Goal: Transaction & Acquisition: Book appointment/travel/reservation

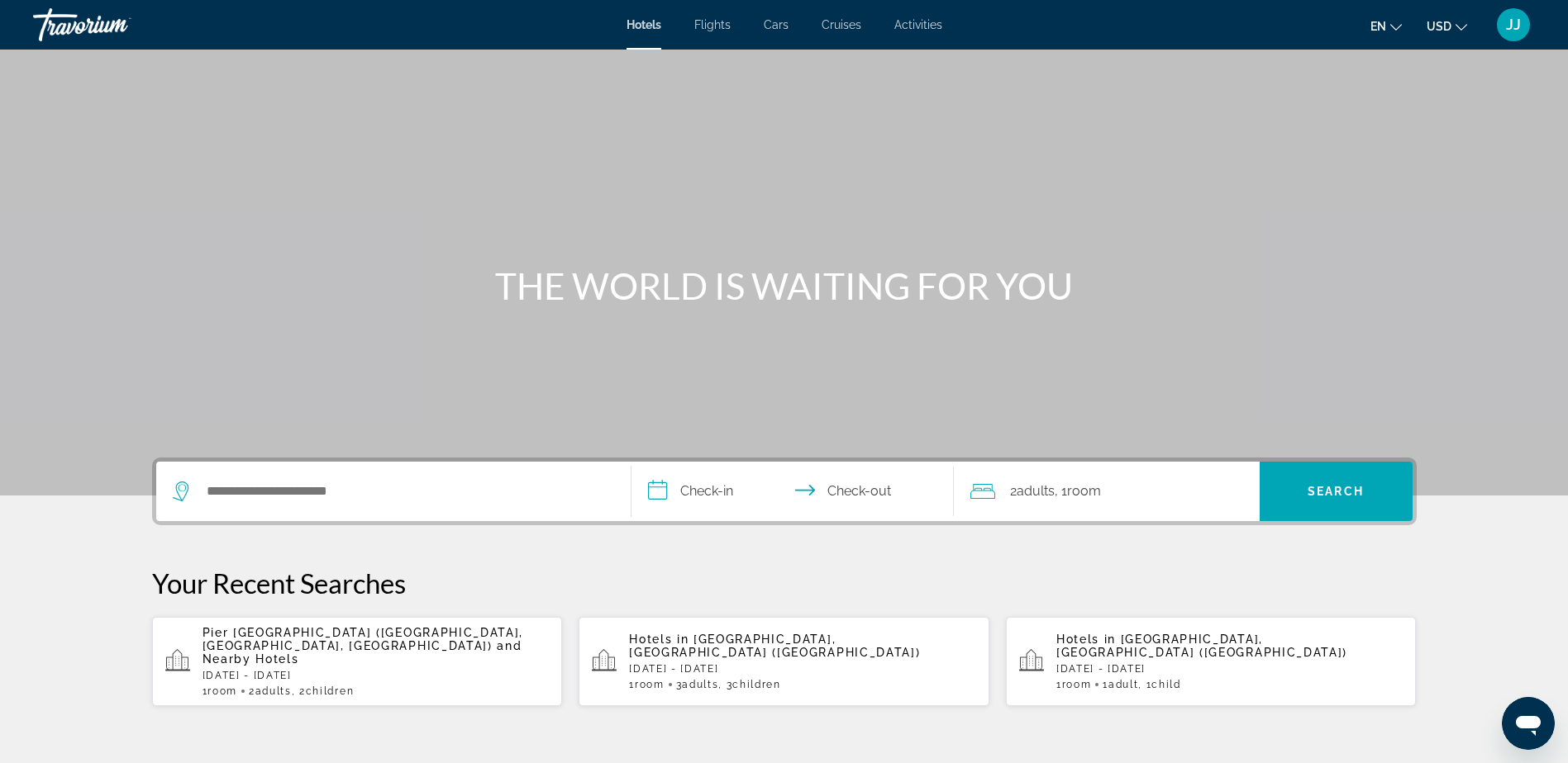
click at [714, 484] on input "**********" at bounding box center [795, 494] width 328 height 65
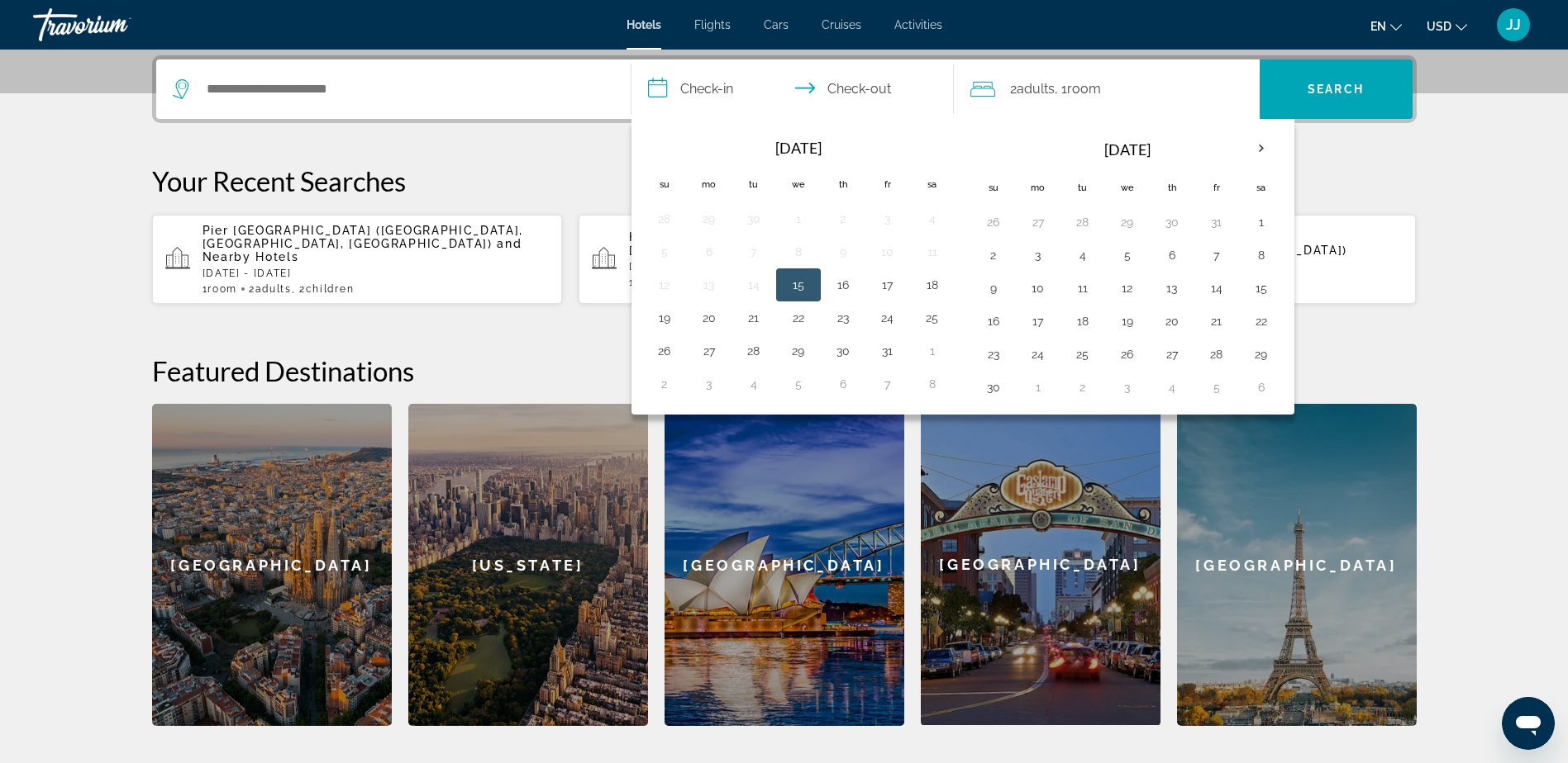
scroll to position [404, 0]
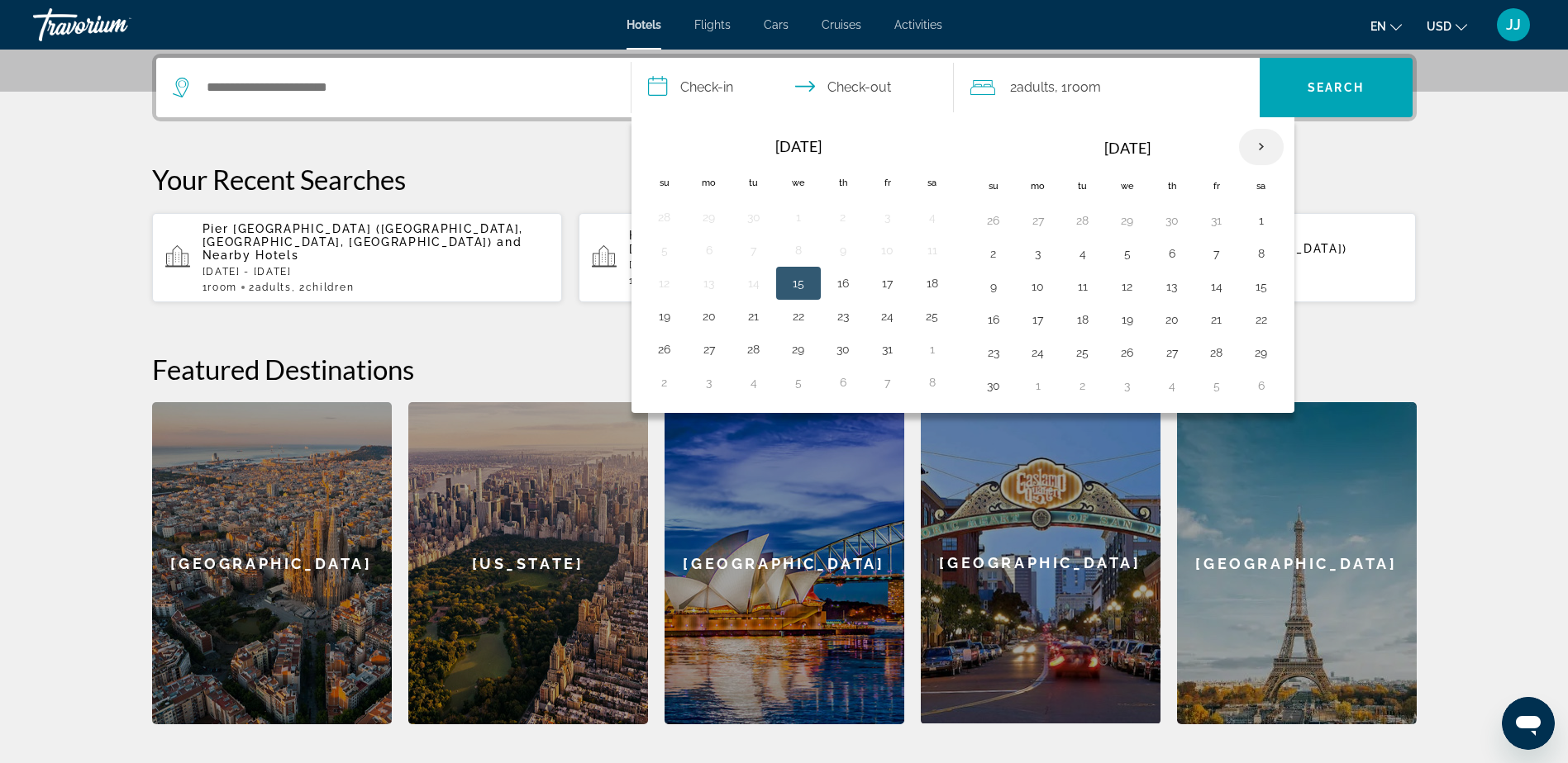
click at [1260, 146] on th "Next month" at bounding box center [1261, 147] width 44 height 37
click at [1126, 353] on button "25" at bounding box center [1126, 353] width 26 height 23
click at [998, 387] on button "1" at bounding box center [992, 385] width 26 height 23
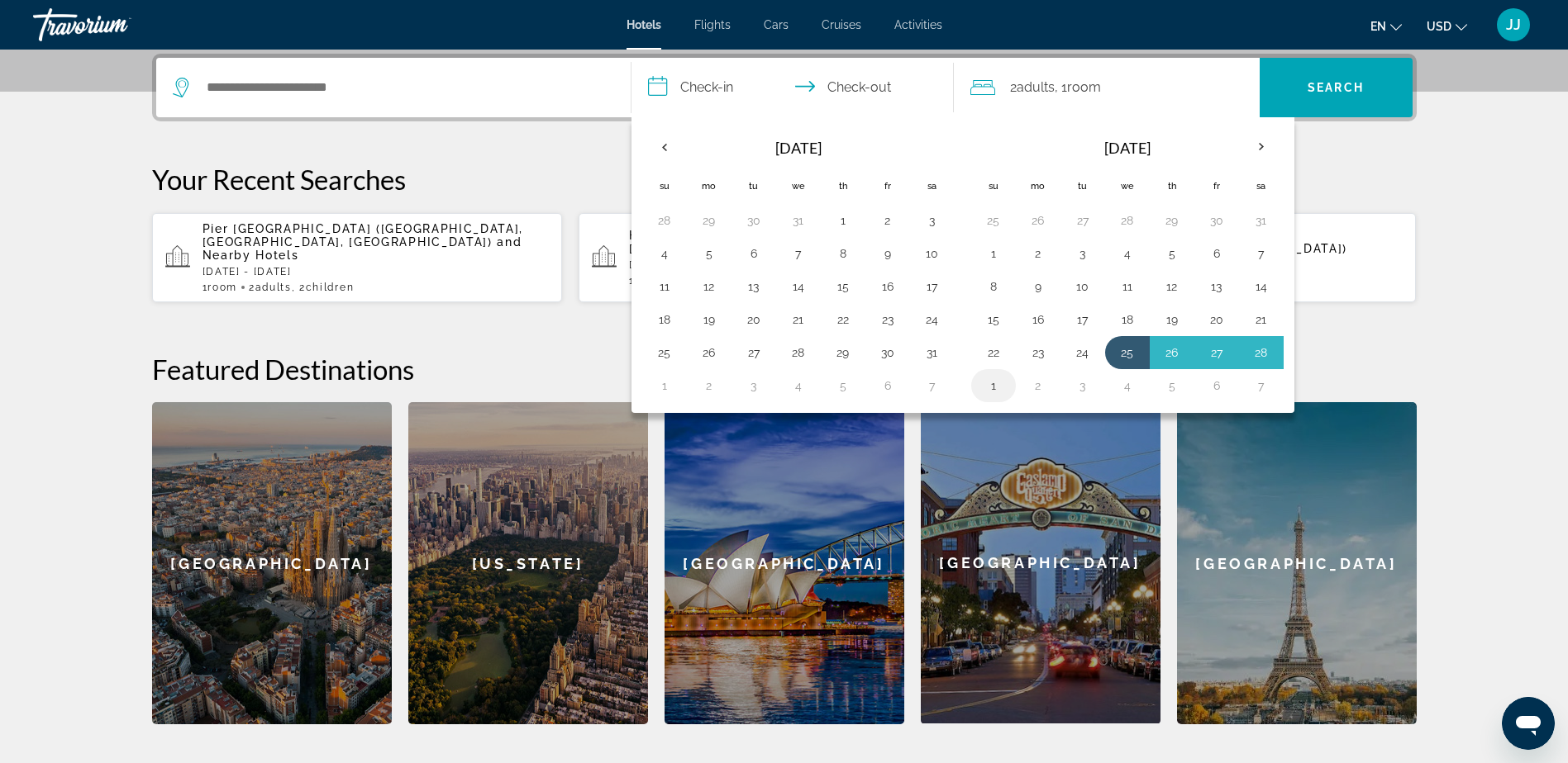
type input "**********"
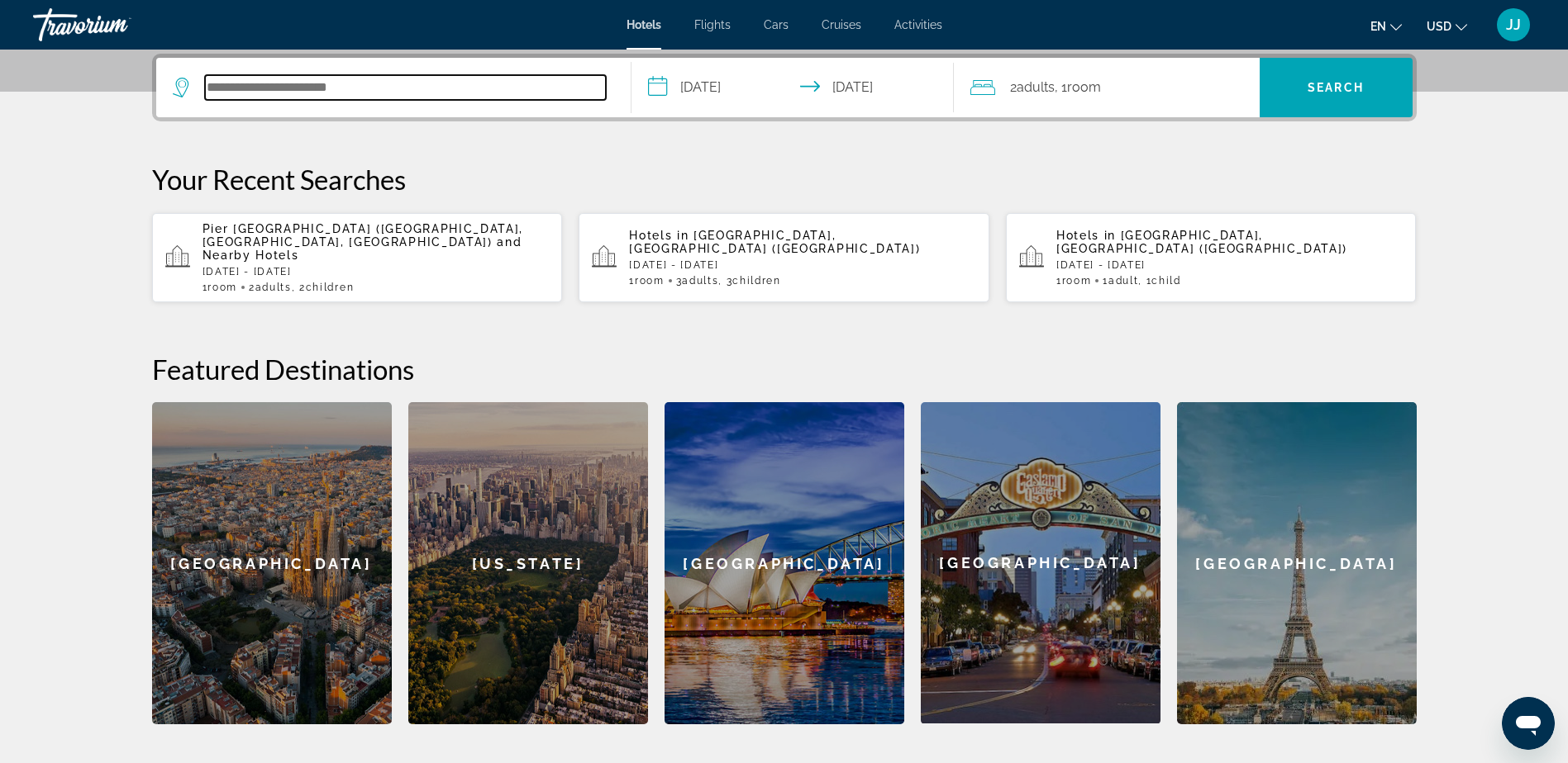
click at [300, 92] on input "Search hotel destination" at bounding box center [405, 88] width 401 height 25
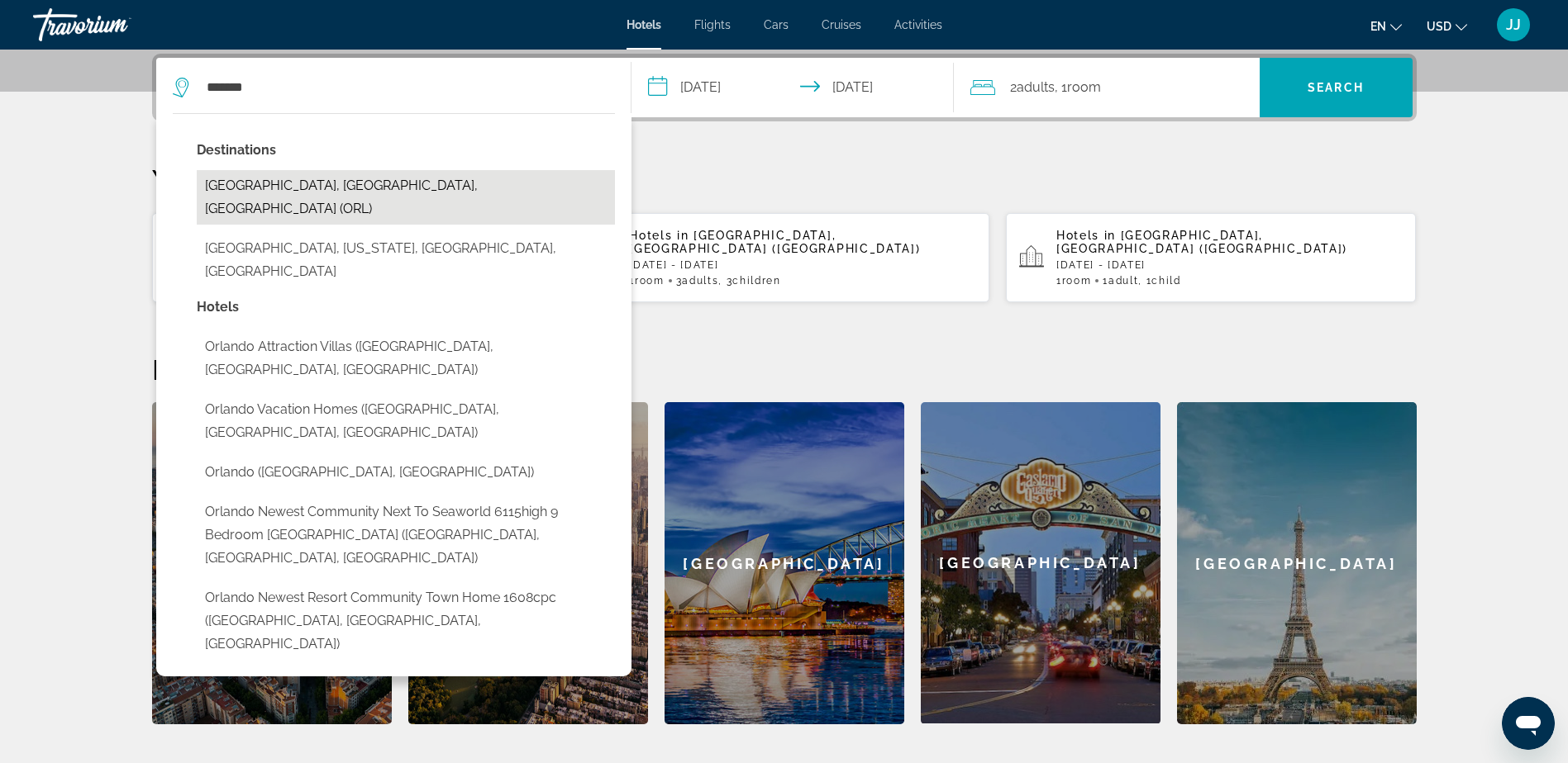
click at [289, 186] on button "[GEOGRAPHIC_DATA], [GEOGRAPHIC_DATA], [GEOGRAPHIC_DATA] (ORL)" at bounding box center [406, 197] width 418 height 54
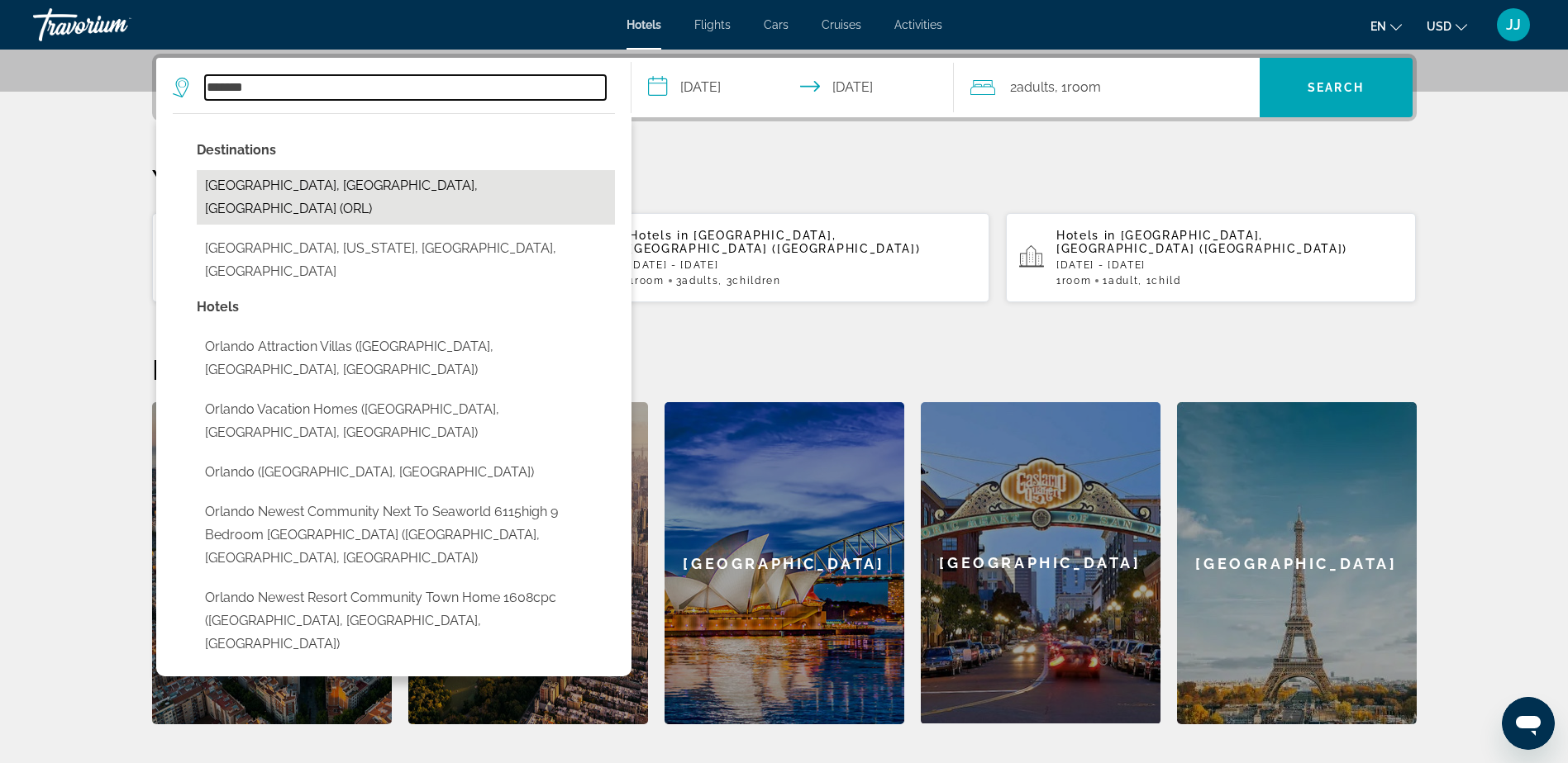
type input "**********"
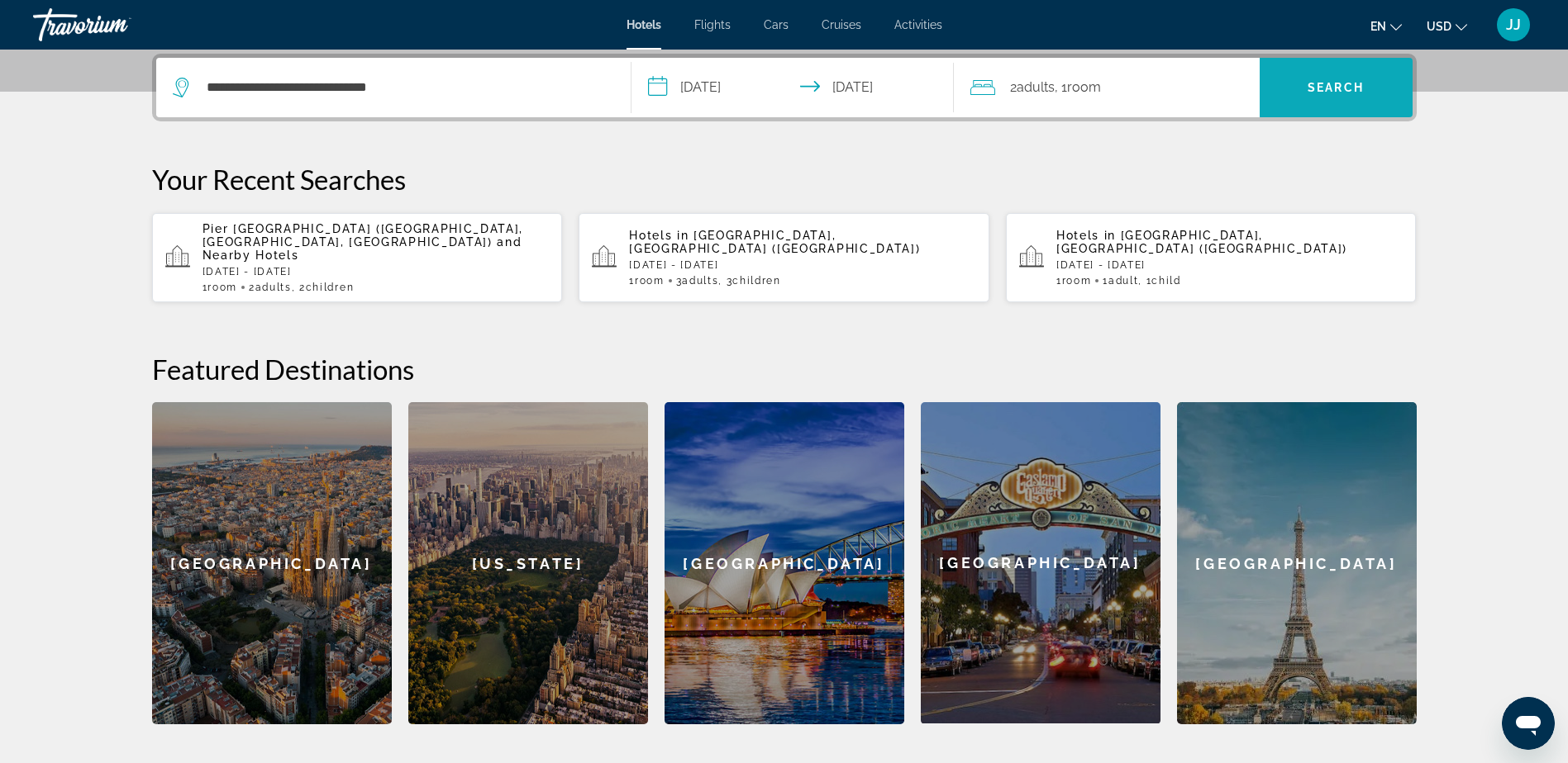
click at [1338, 71] on span "Search" at bounding box center [1336, 87] width 153 height 40
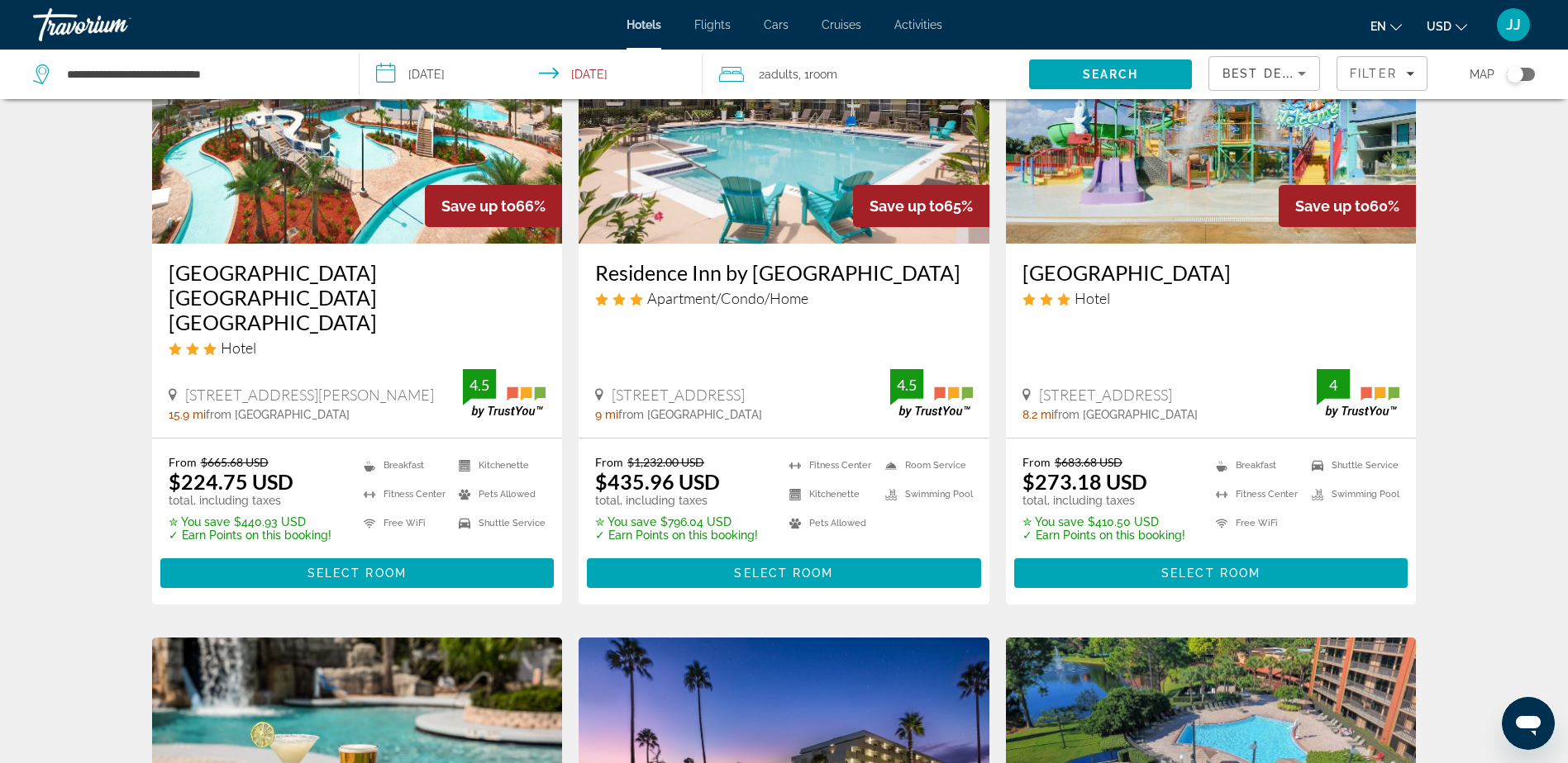
scroll to position [248, 0]
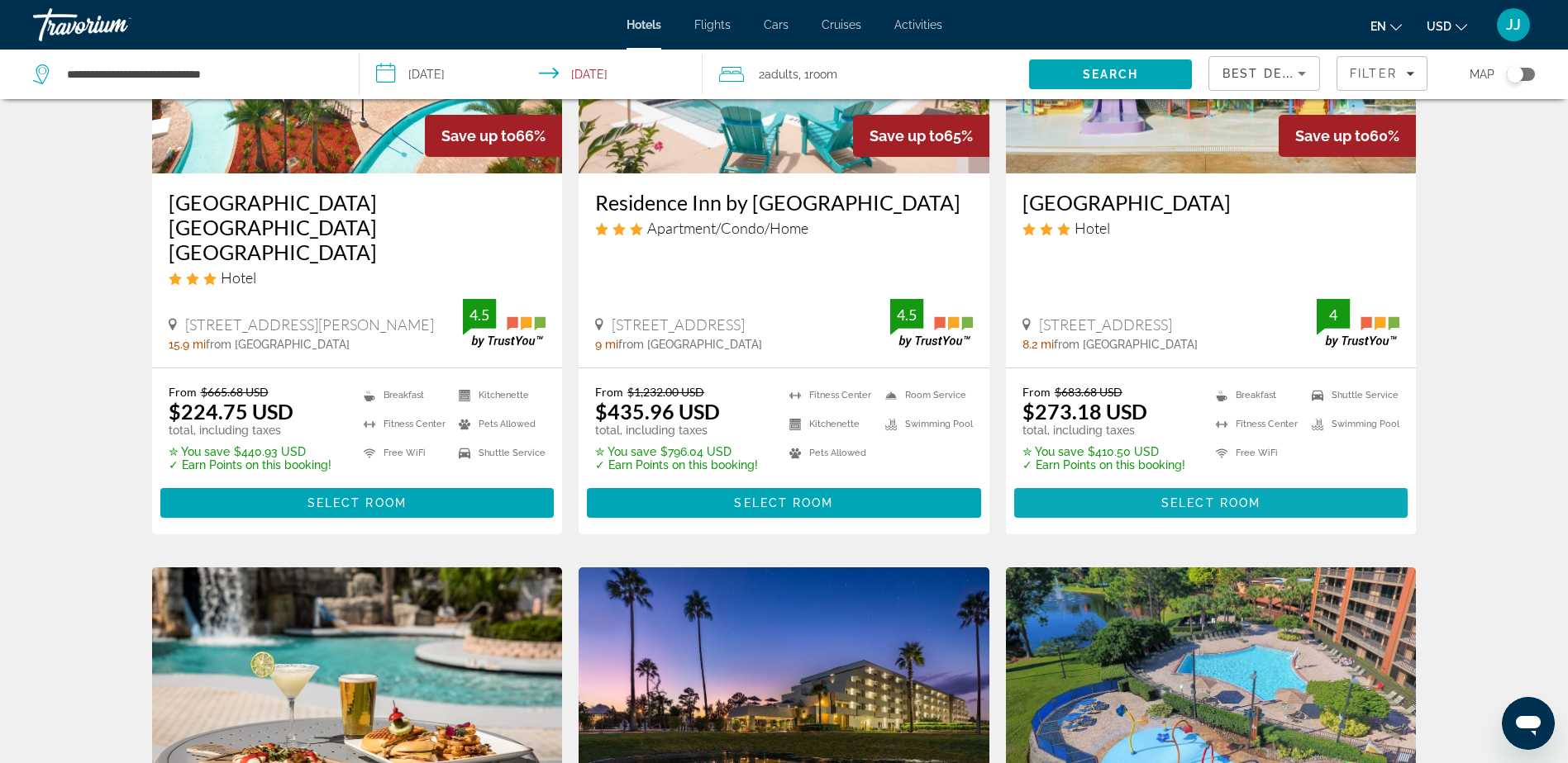
click at [1237, 496] on span "Select Room" at bounding box center [1211, 503] width 100 height 14
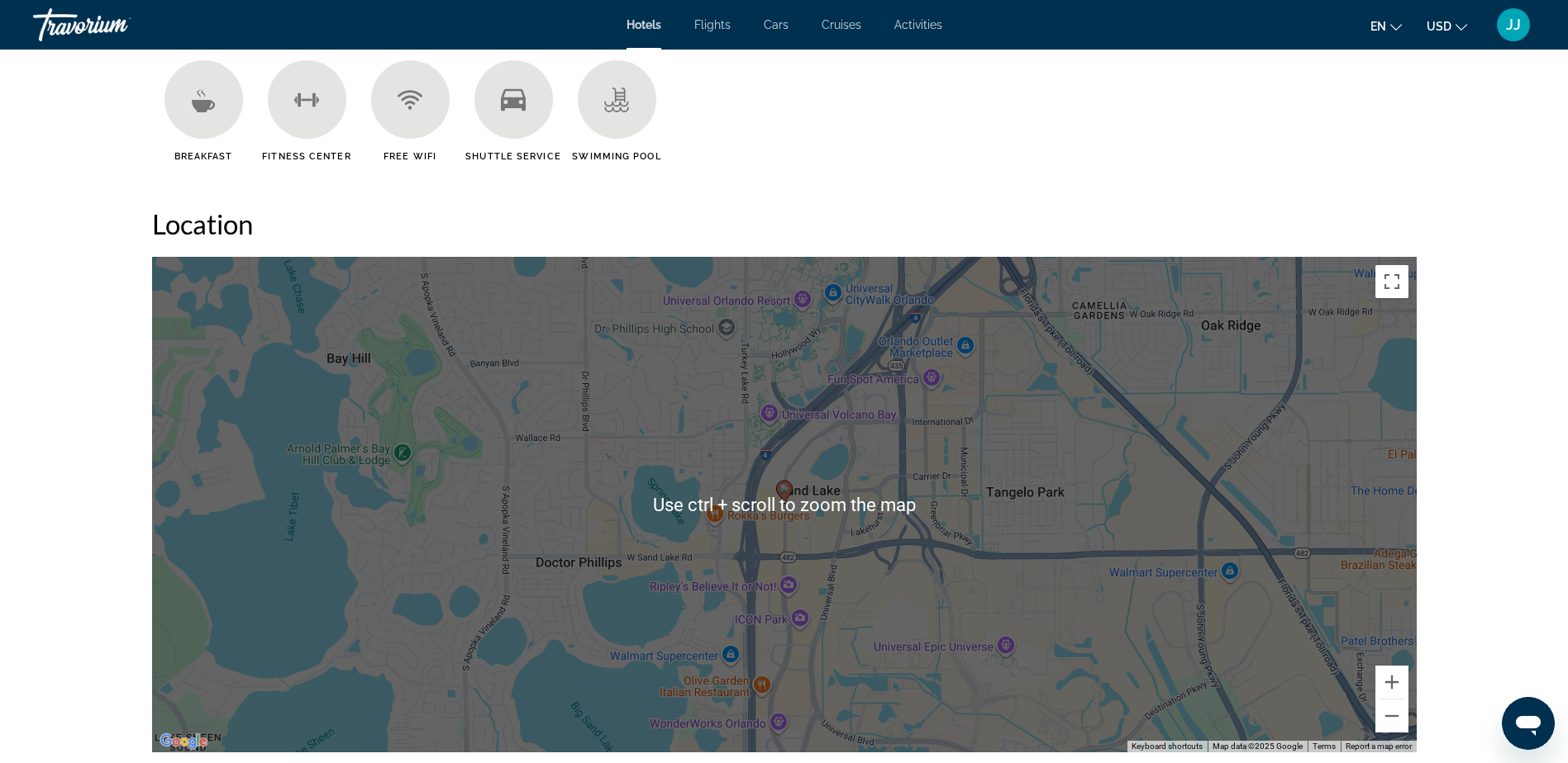
scroll to position [1818, 0]
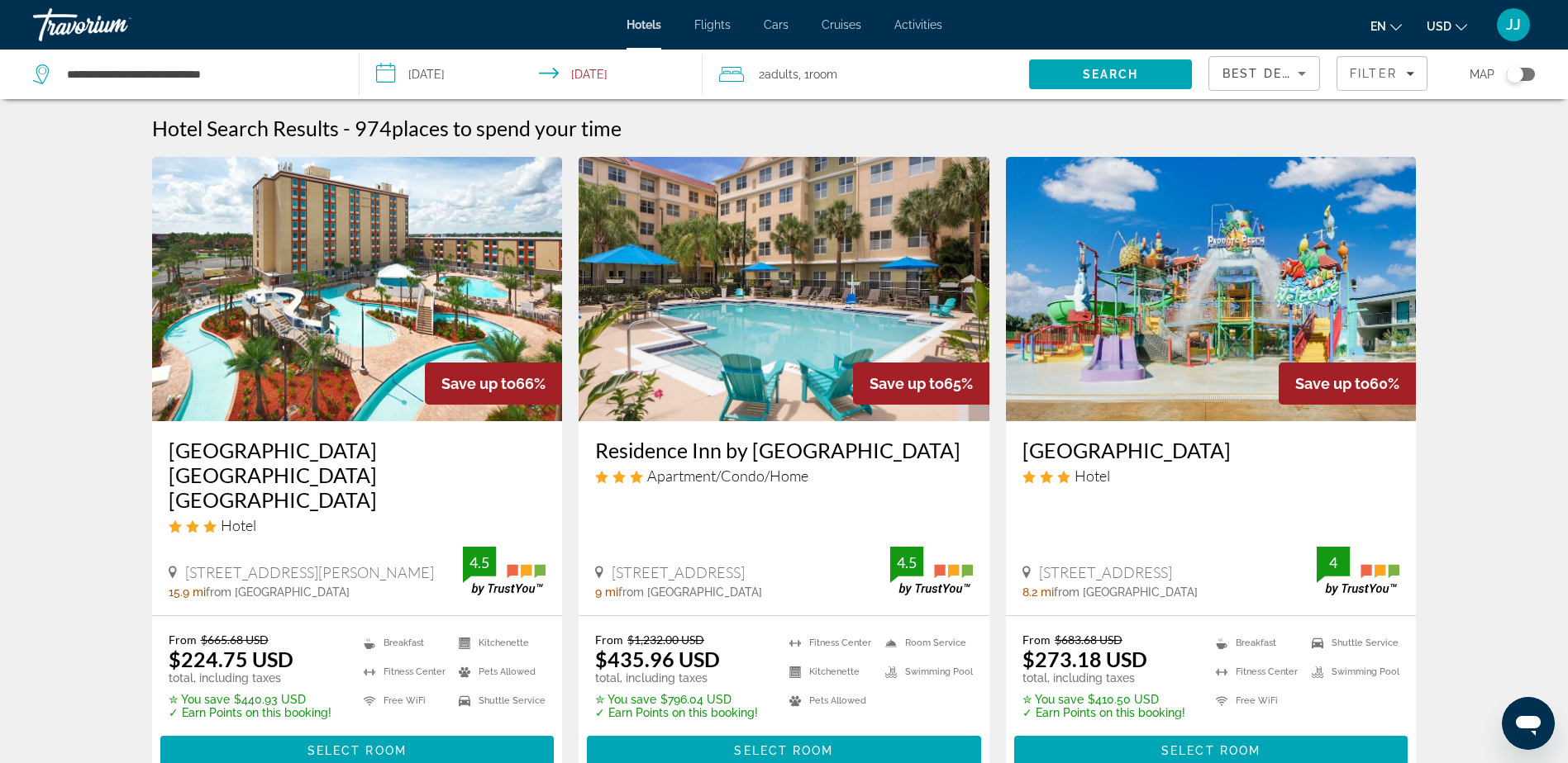
click at [826, 70] on span "Room" at bounding box center [822, 74] width 28 height 14
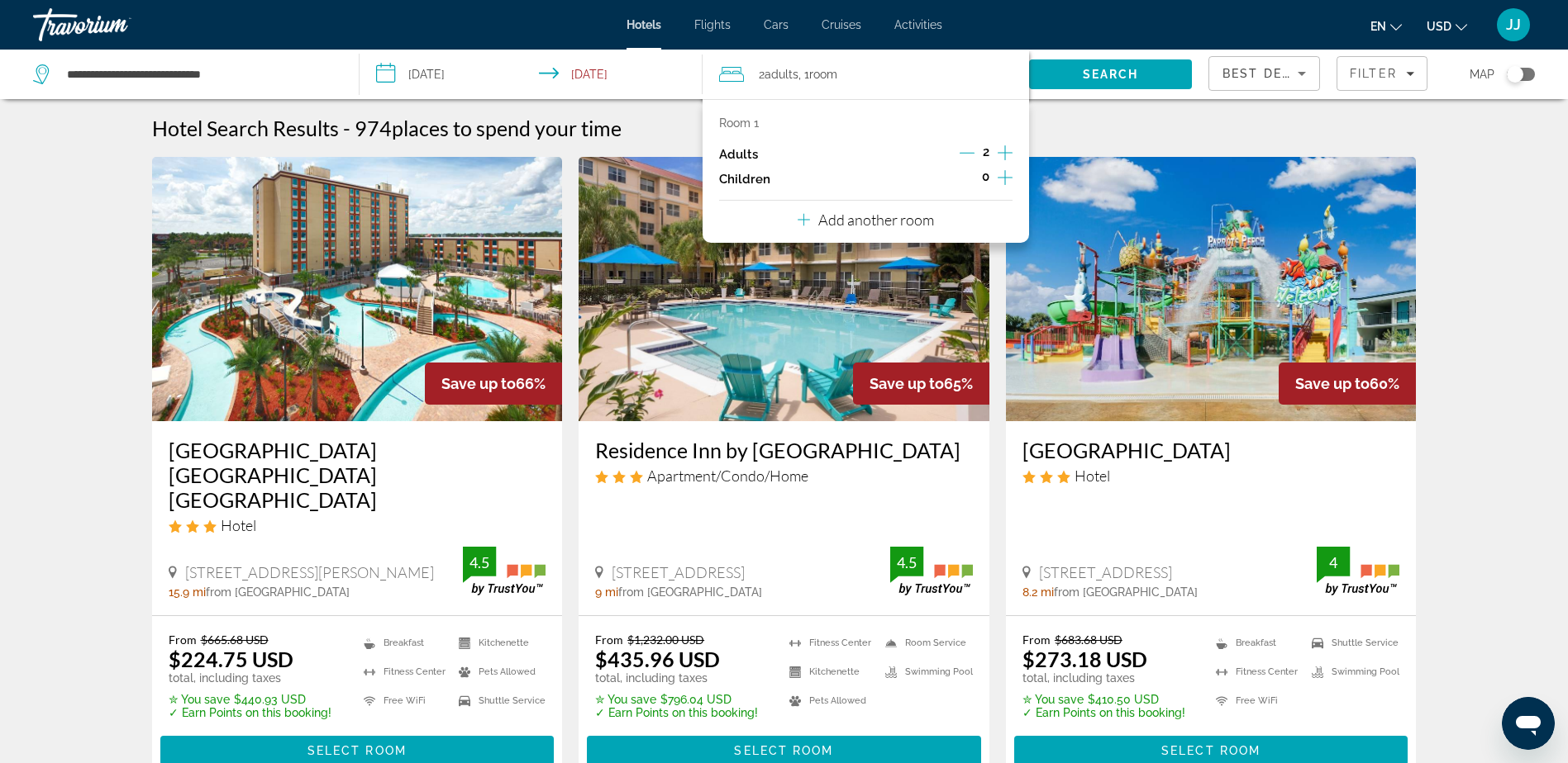
click at [1009, 182] on icon "Increment children" at bounding box center [1004, 178] width 14 height 20
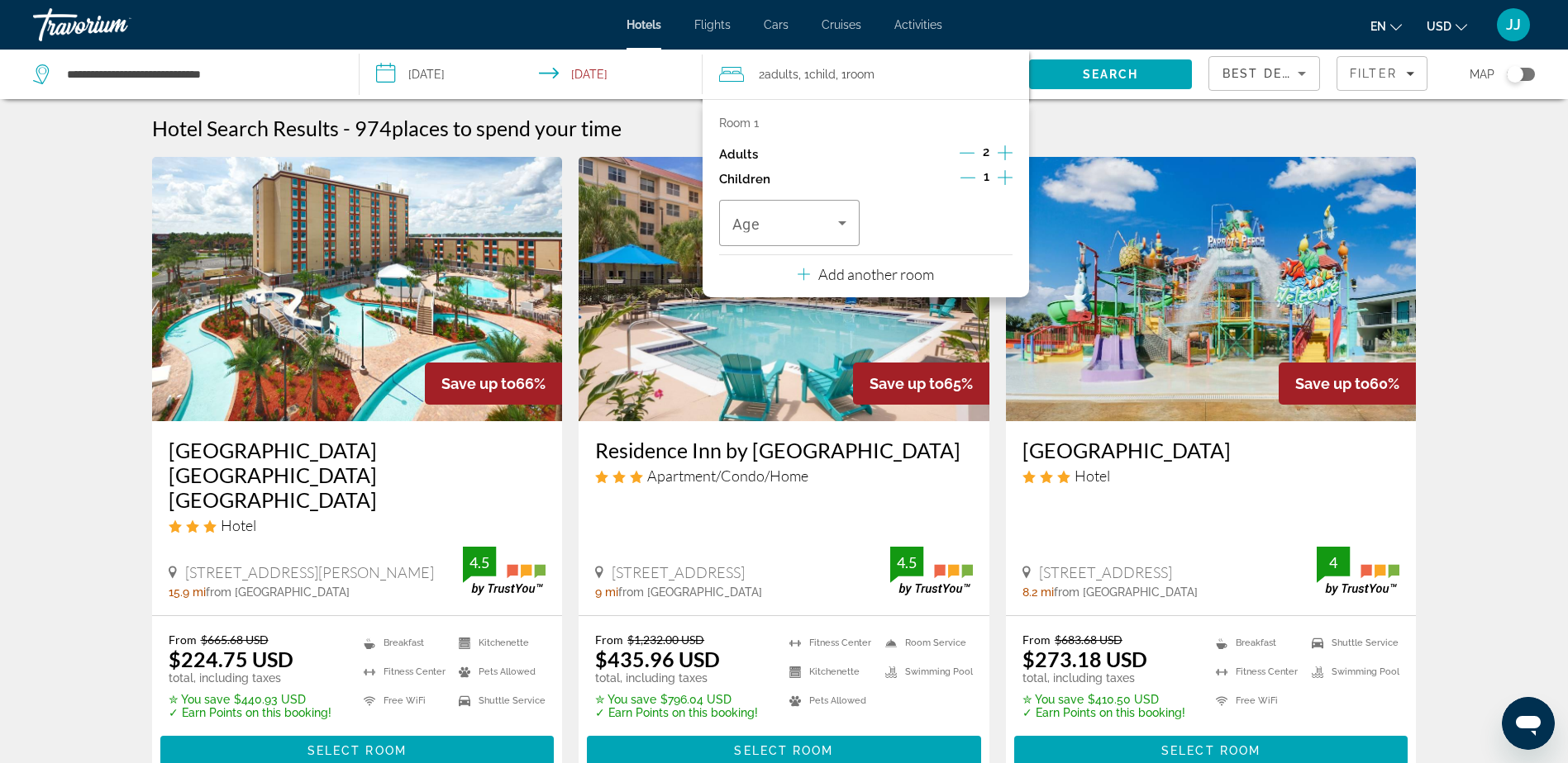
click at [1009, 182] on icon "Increment children" at bounding box center [1004, 178] width 14 height 20
click at [851, 222] on icon "Travelers: 2 adults, 2 children" at bounding box center [841, 223] width 20 height 20
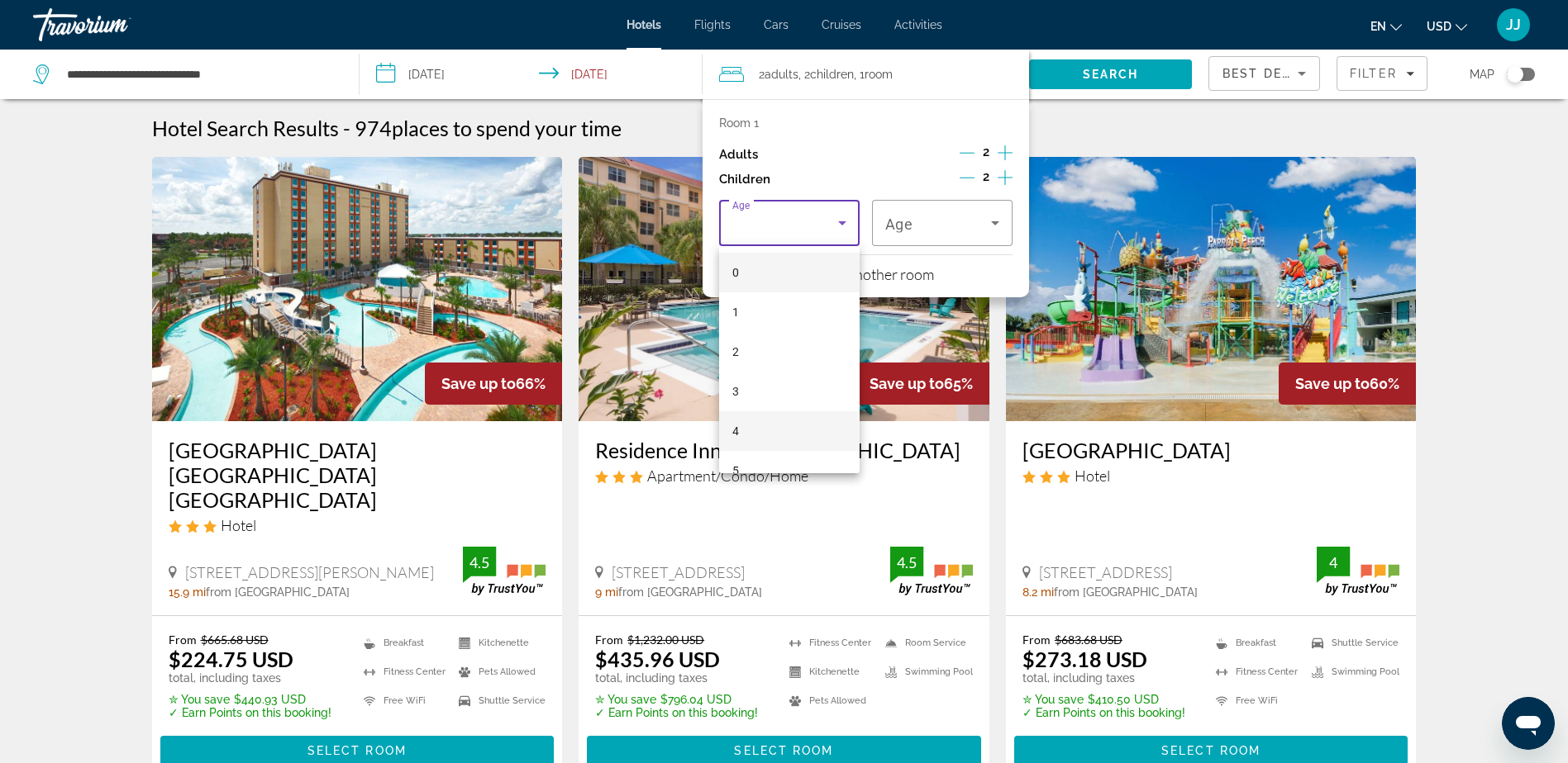
drag, startPoint x: 745, startPoint y: 426, endPoint x: 762, endPoint y: 413, distance: 21.4
click at [745, 426] on mat-option "4" at bounding box center [788, 431] width 140 height 40
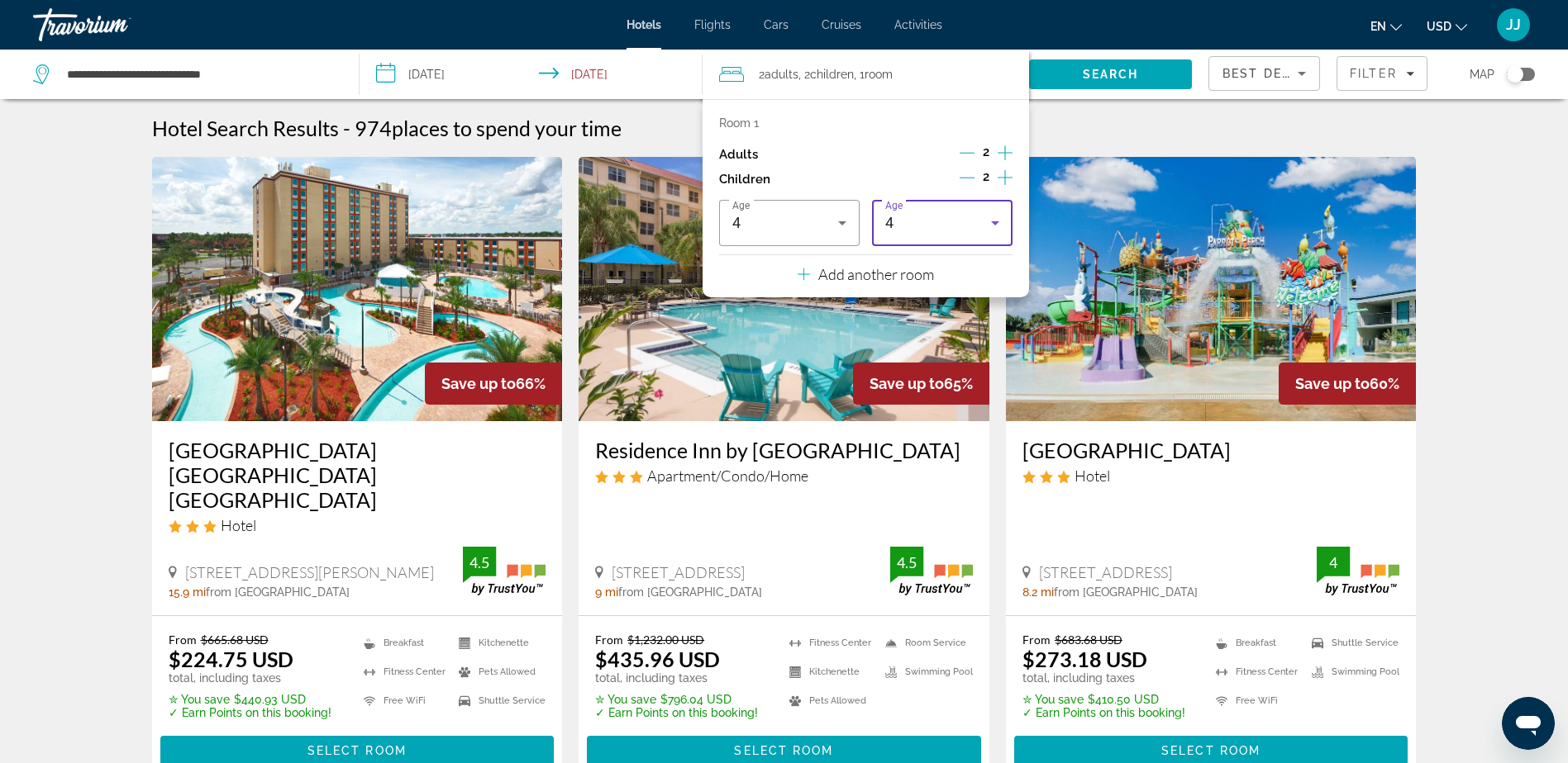
click at [998, 221] on icon "Travelers: 2 adults, 2 children" at bounding box center [995, 223] width 9 height 4
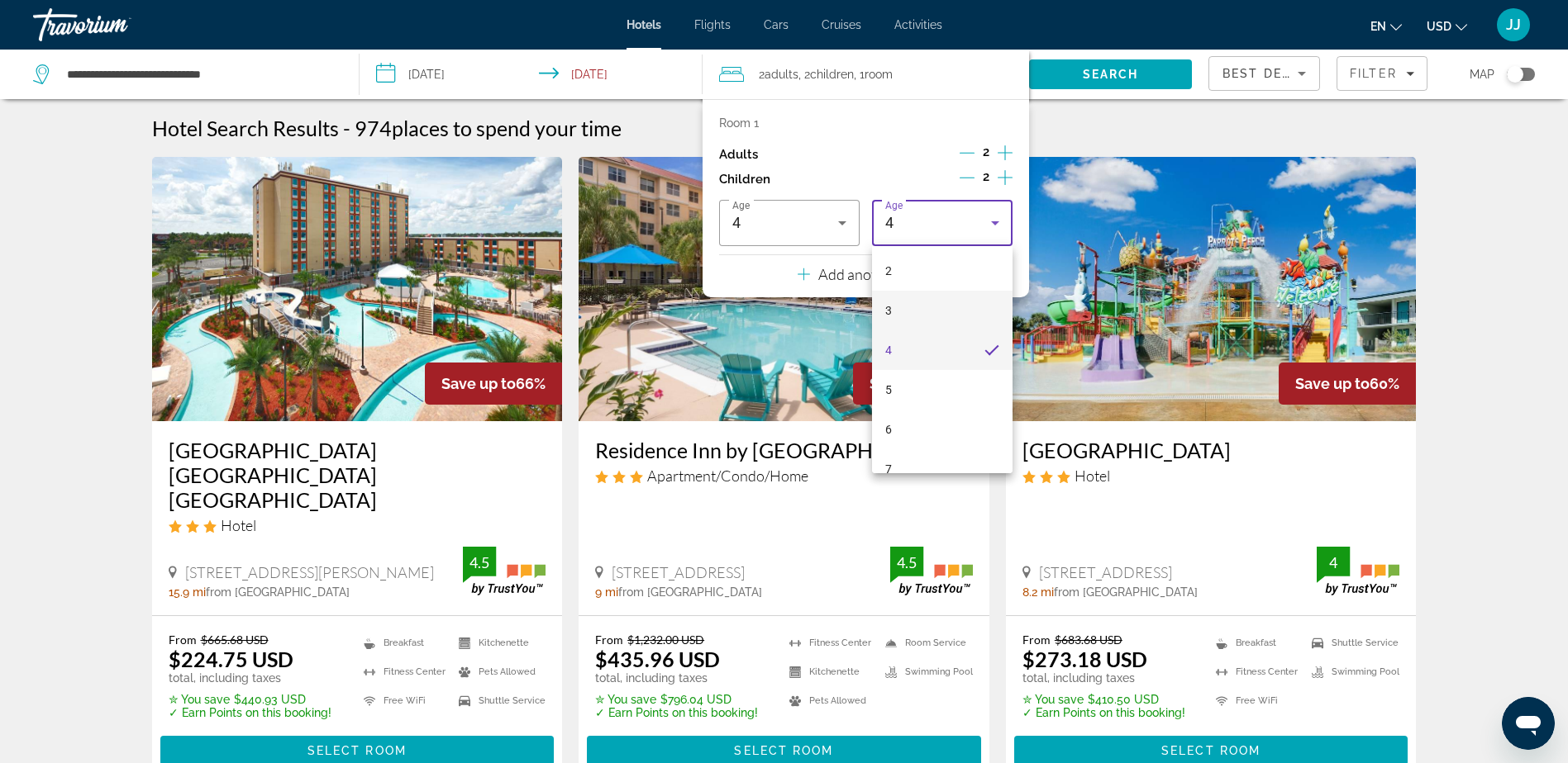
scroll to position [330, 0]
click at [910, 260] on mat-option "8" at bounding box center [941, 259] width 140 height 40
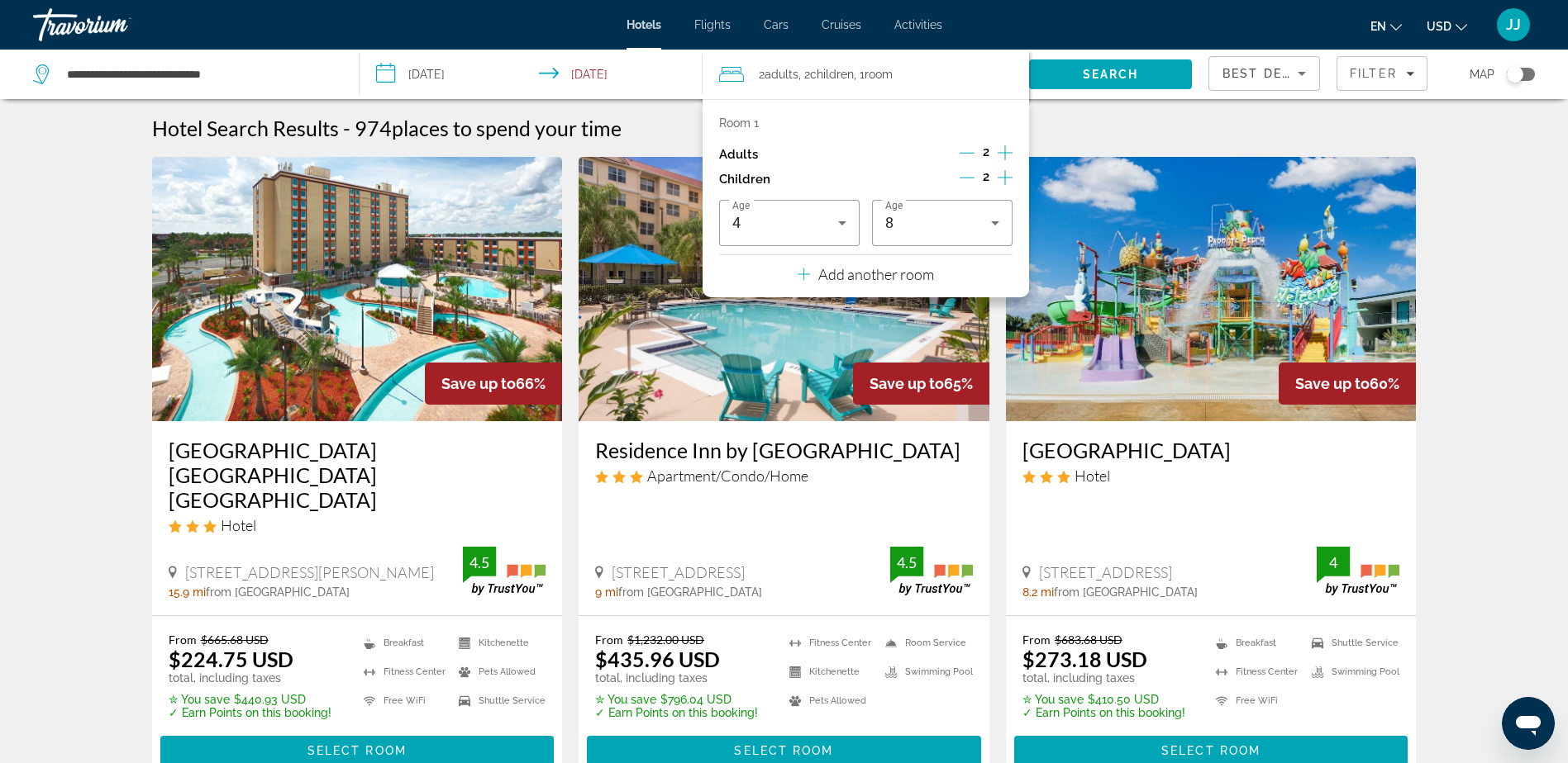
click at [1326, 221] on img "Main content" at bounding box center [1211, 290] width 411 height 265
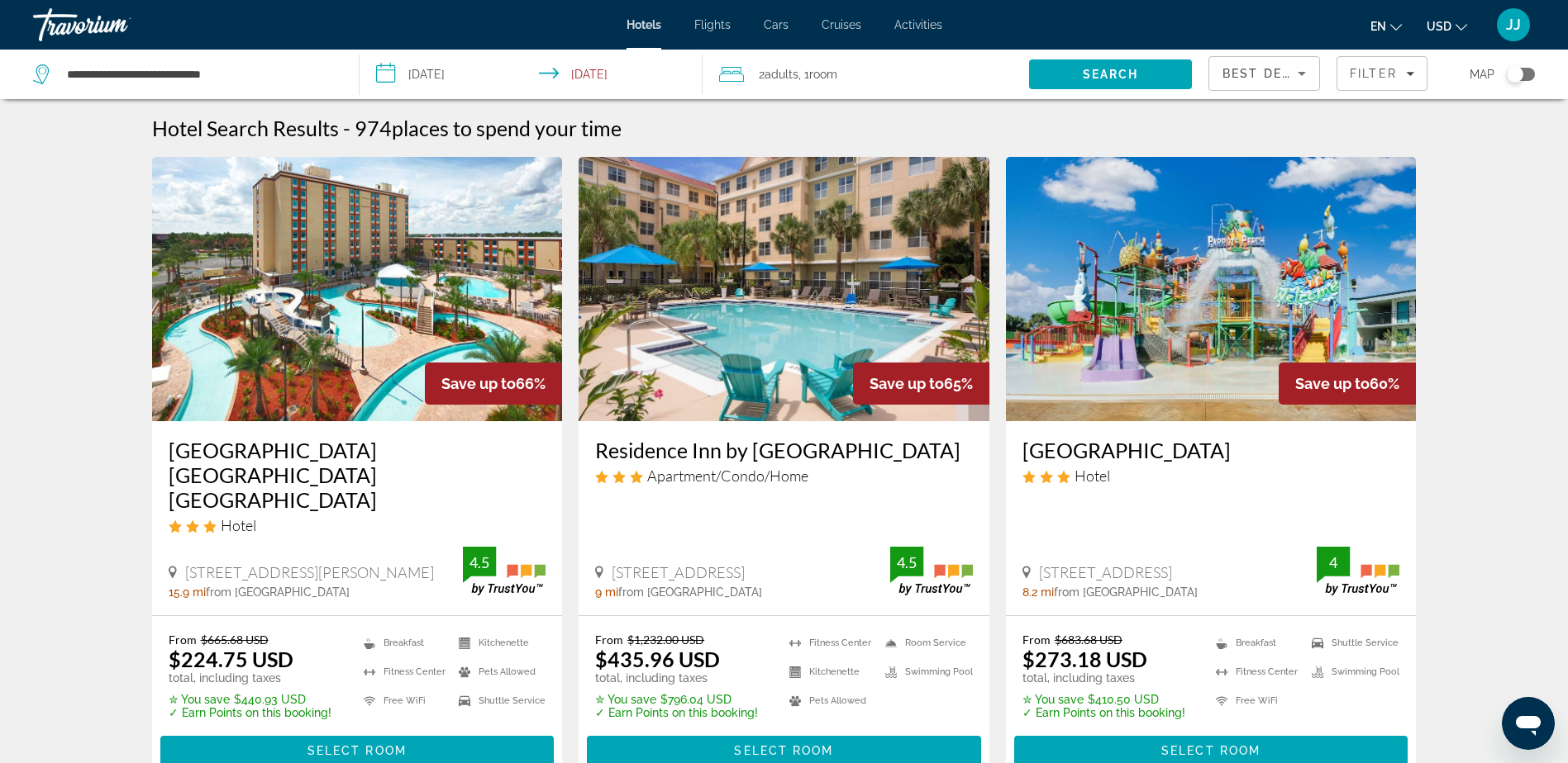
click at [837, 70] on span "Room" at bounding box center [822, 74] width 28 height 14
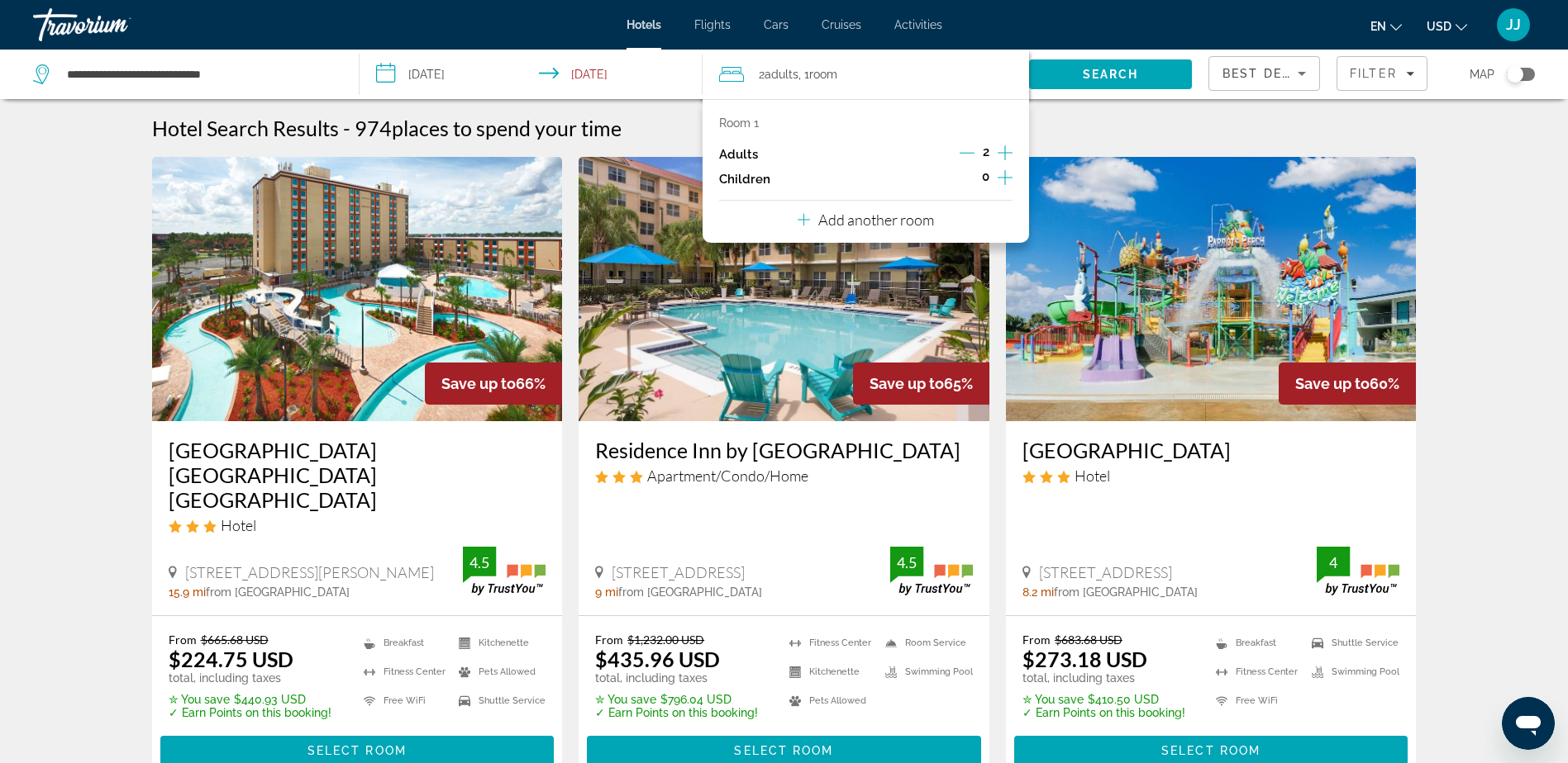
click at [1006, 182] on icon "Increment children" at bounding box center [1004, 178] width 14 height 20
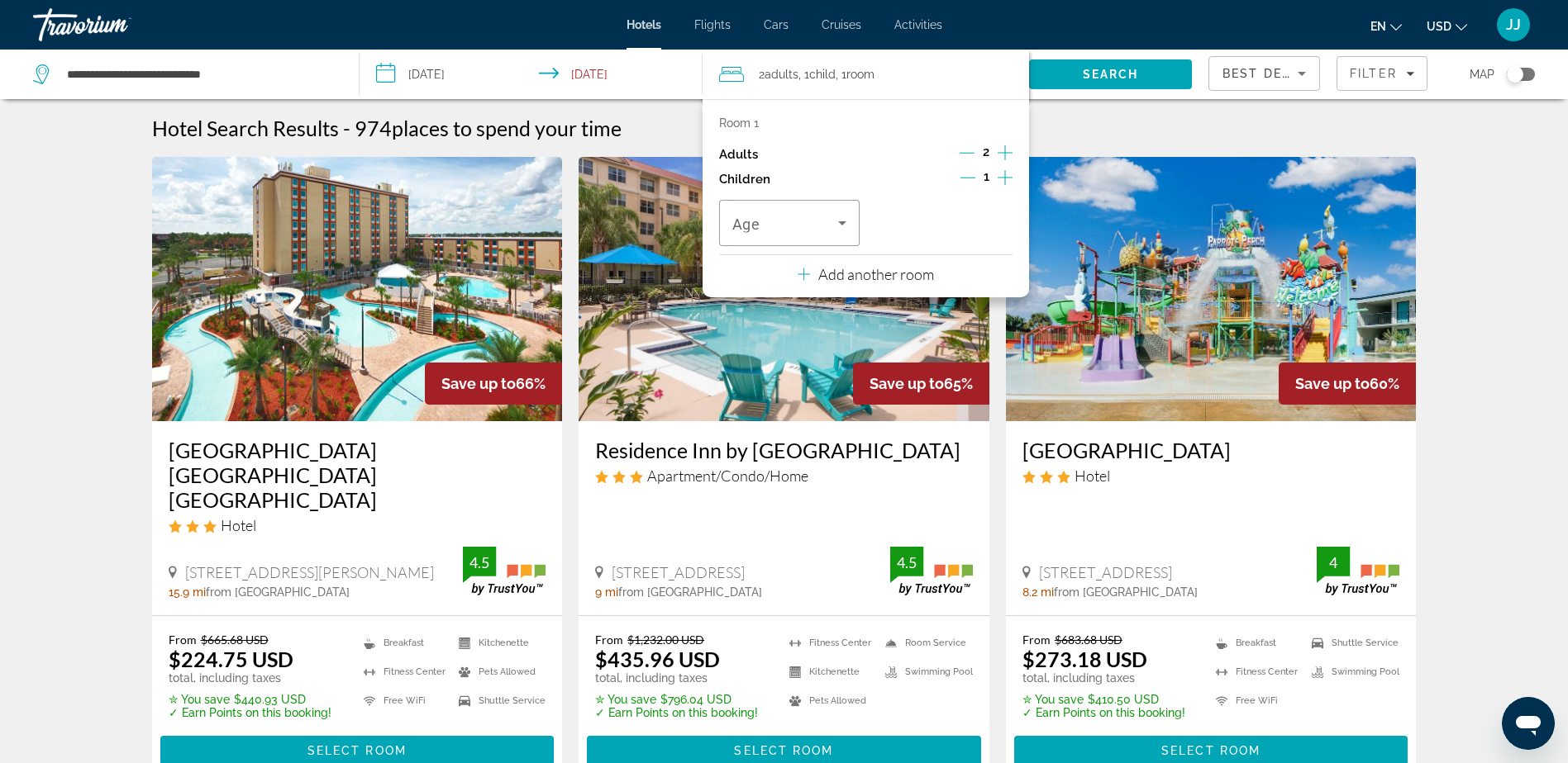
click at [1006, 181] on icon "Increment children" at bounding box center [1004, 178] width 14 height 20
click at [841, 226] on icon "Travelers: 2 adults, 2 children" at bounding box center [841, 223] width 20 height 20
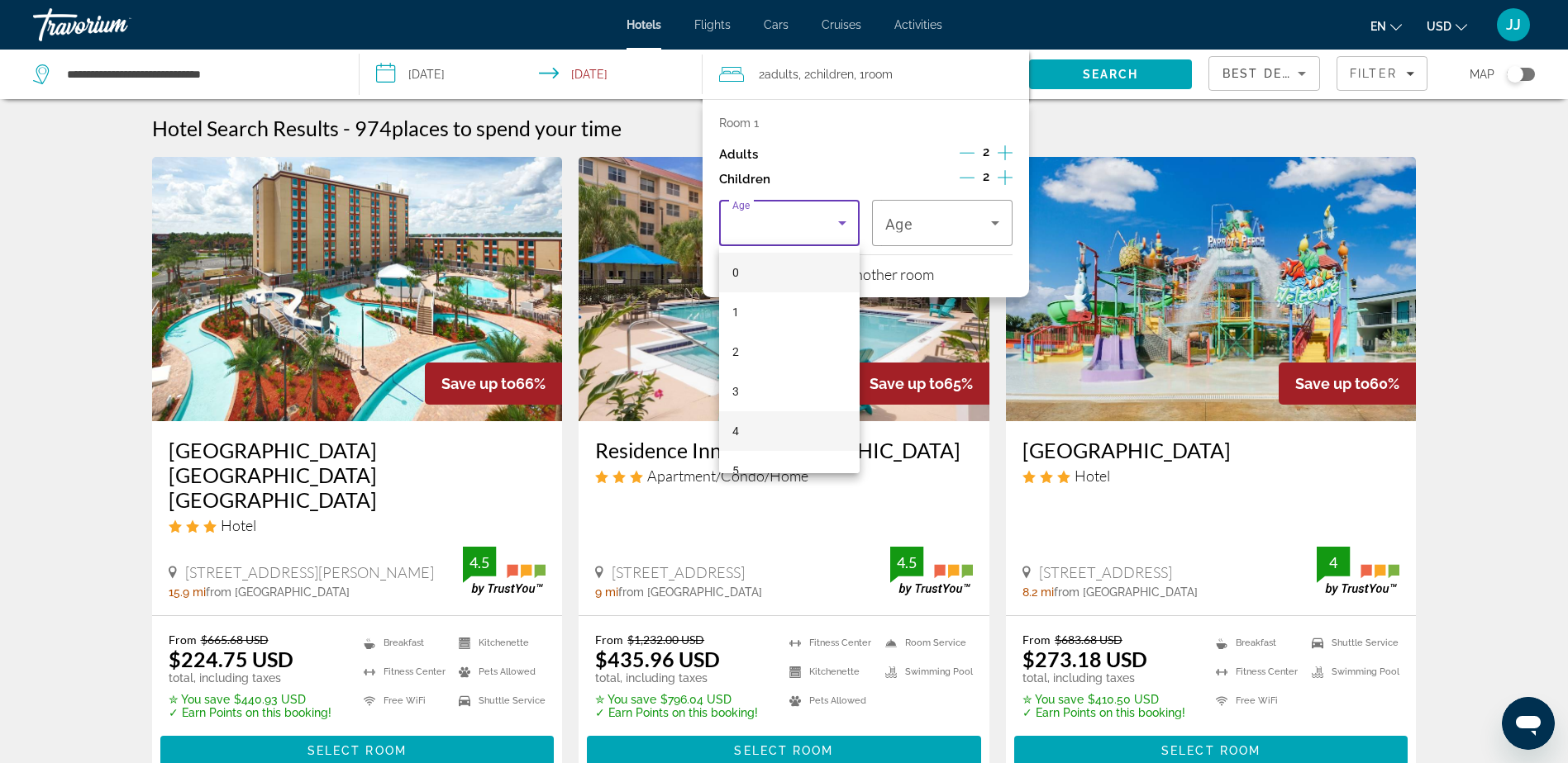
click at [749, 426] on mat-option "4" at bounding box center [788, 431] width 140 height 40
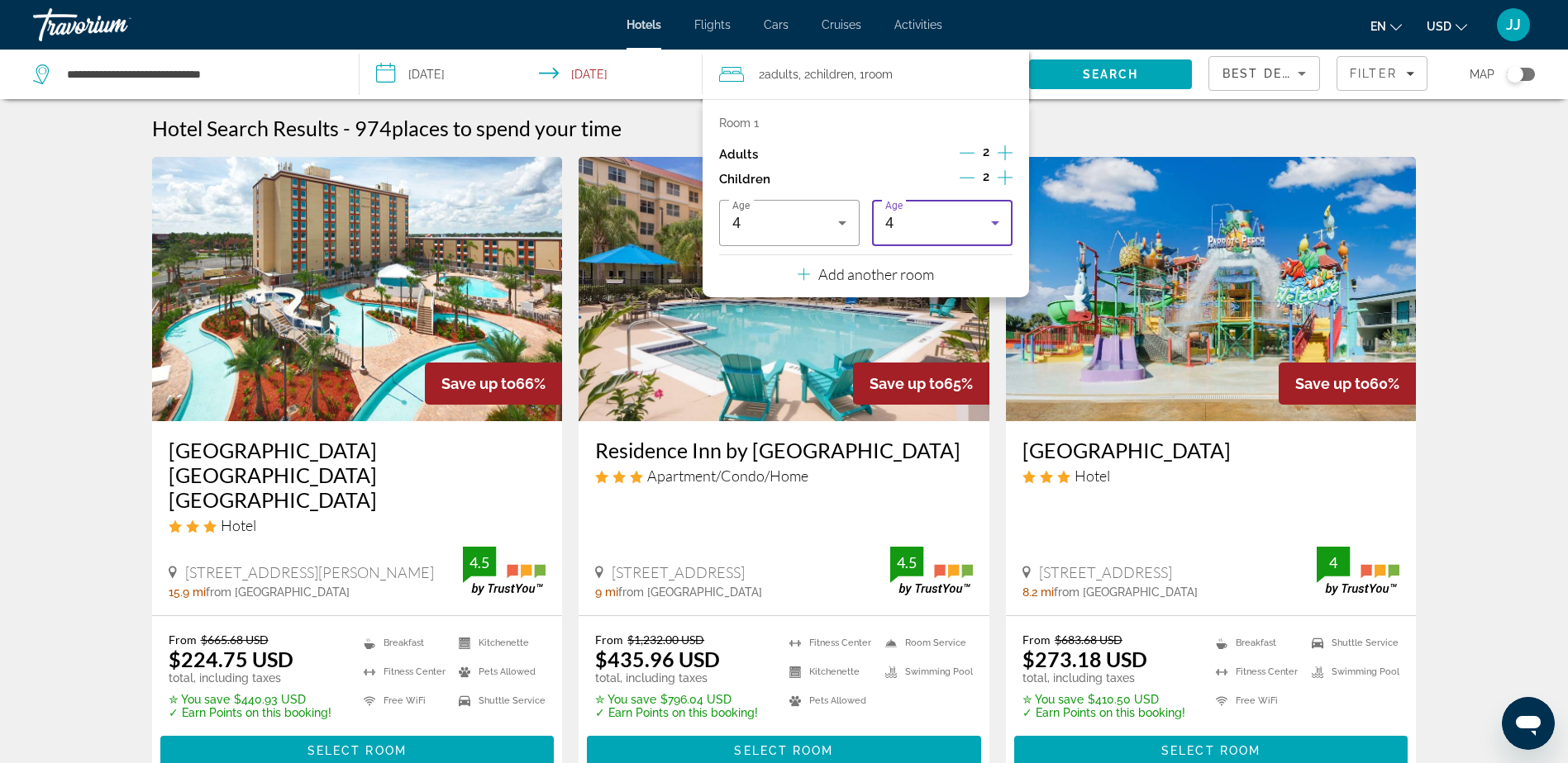
click at [1004, 223] on icon "Travelers: 2 adults, 2 children" at bounding box center [995, 223] width 20 height 20
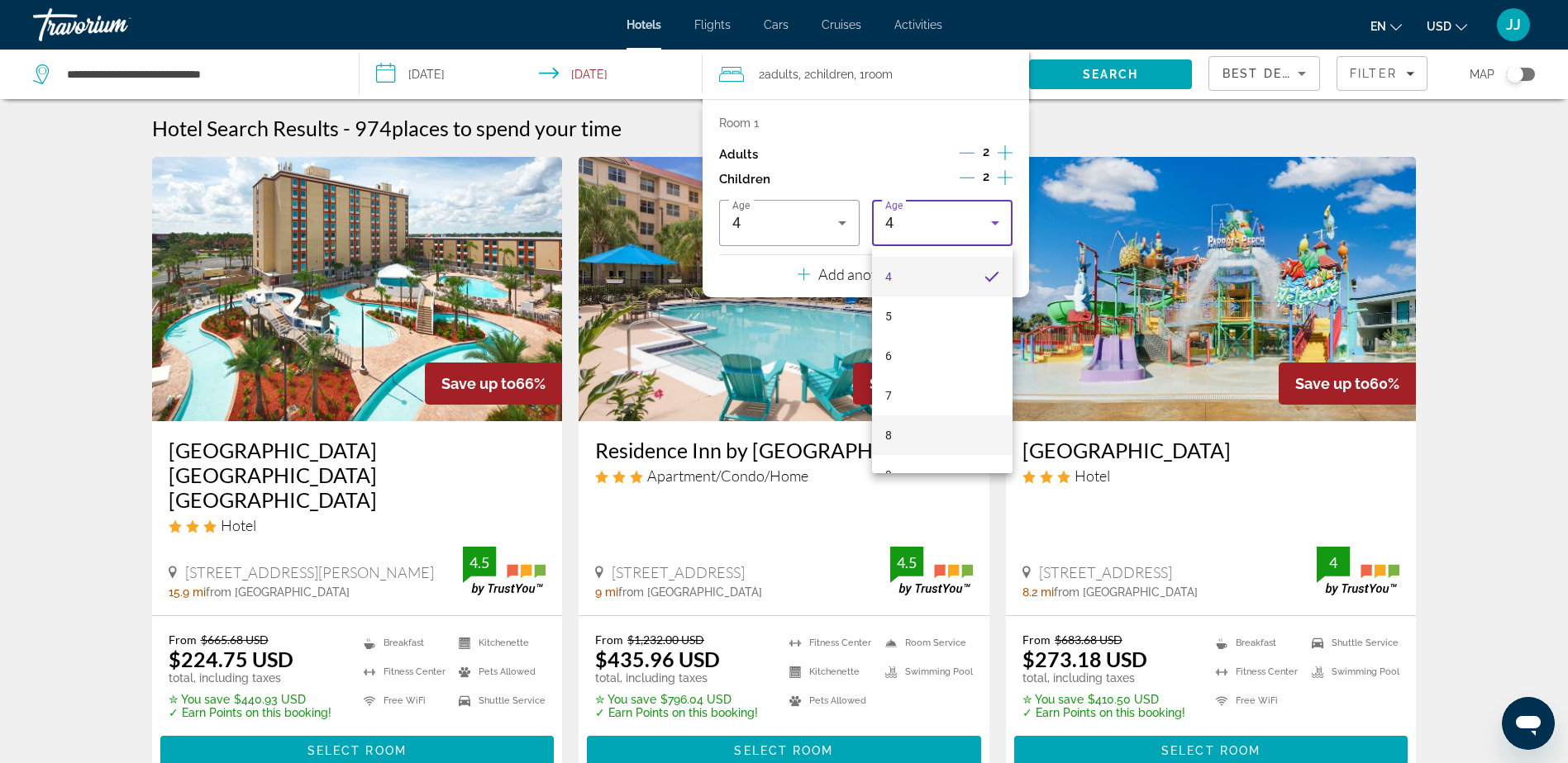
scroll to position [165, 0]
click at [913, 420] on mat-option "8" at bounding box center [941, 424] width 140 height 40
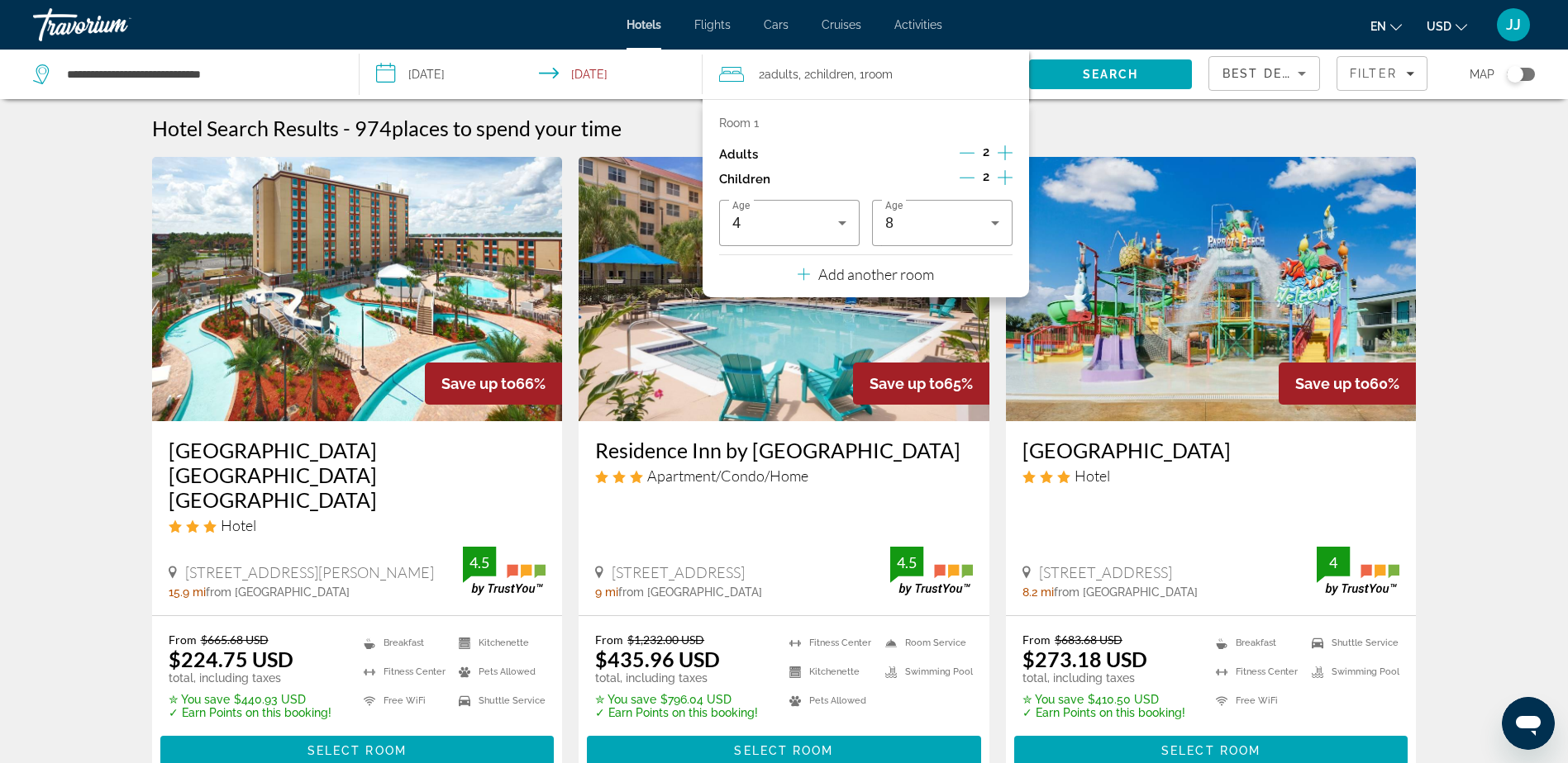
click at [1168, 189] on img "Main content" at bounding box center [1211, 290] width 411 height 265
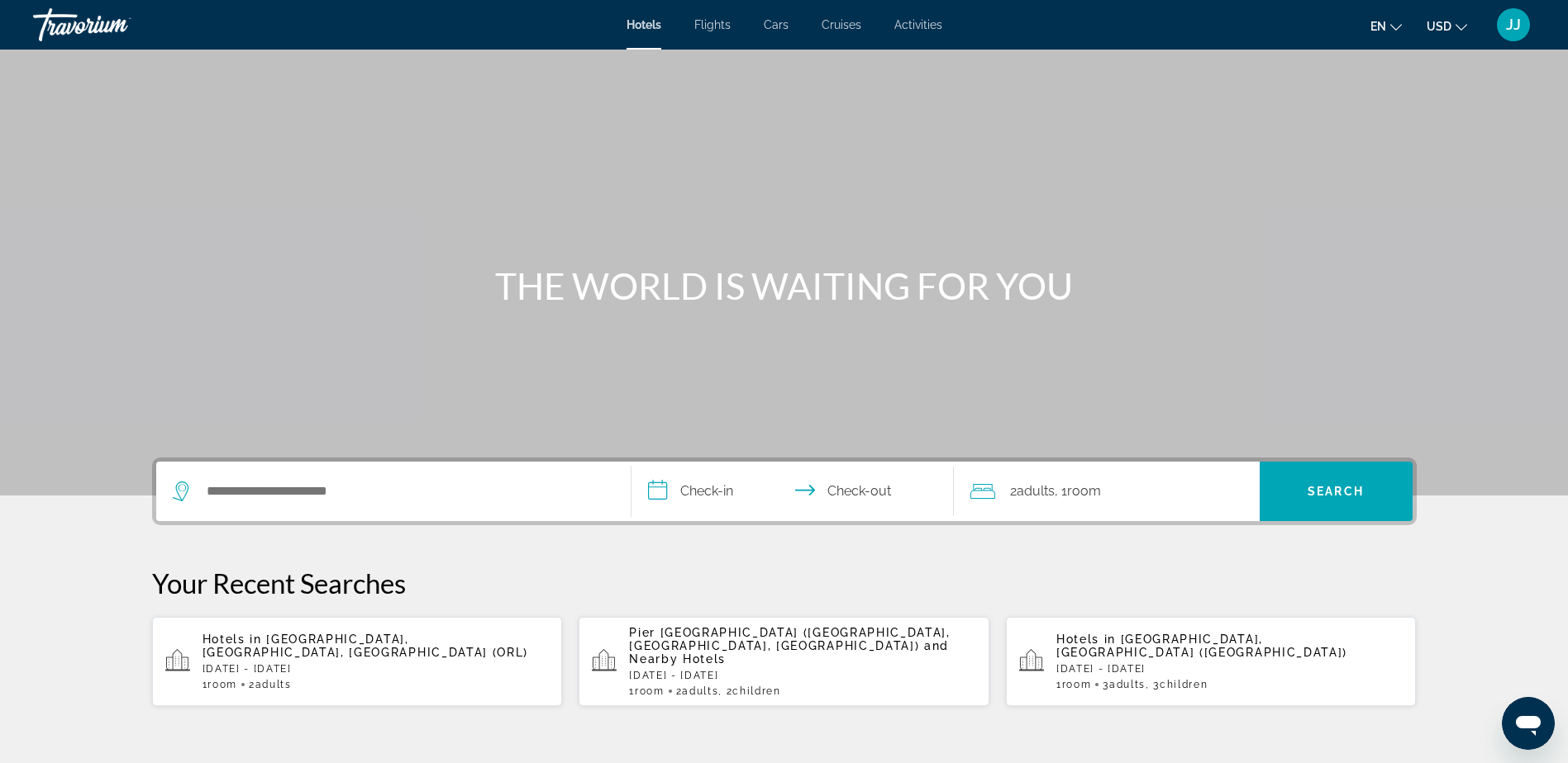
click at [242, 508] on div "Search widget" at bounding box center [393, 492] width 442 height 60
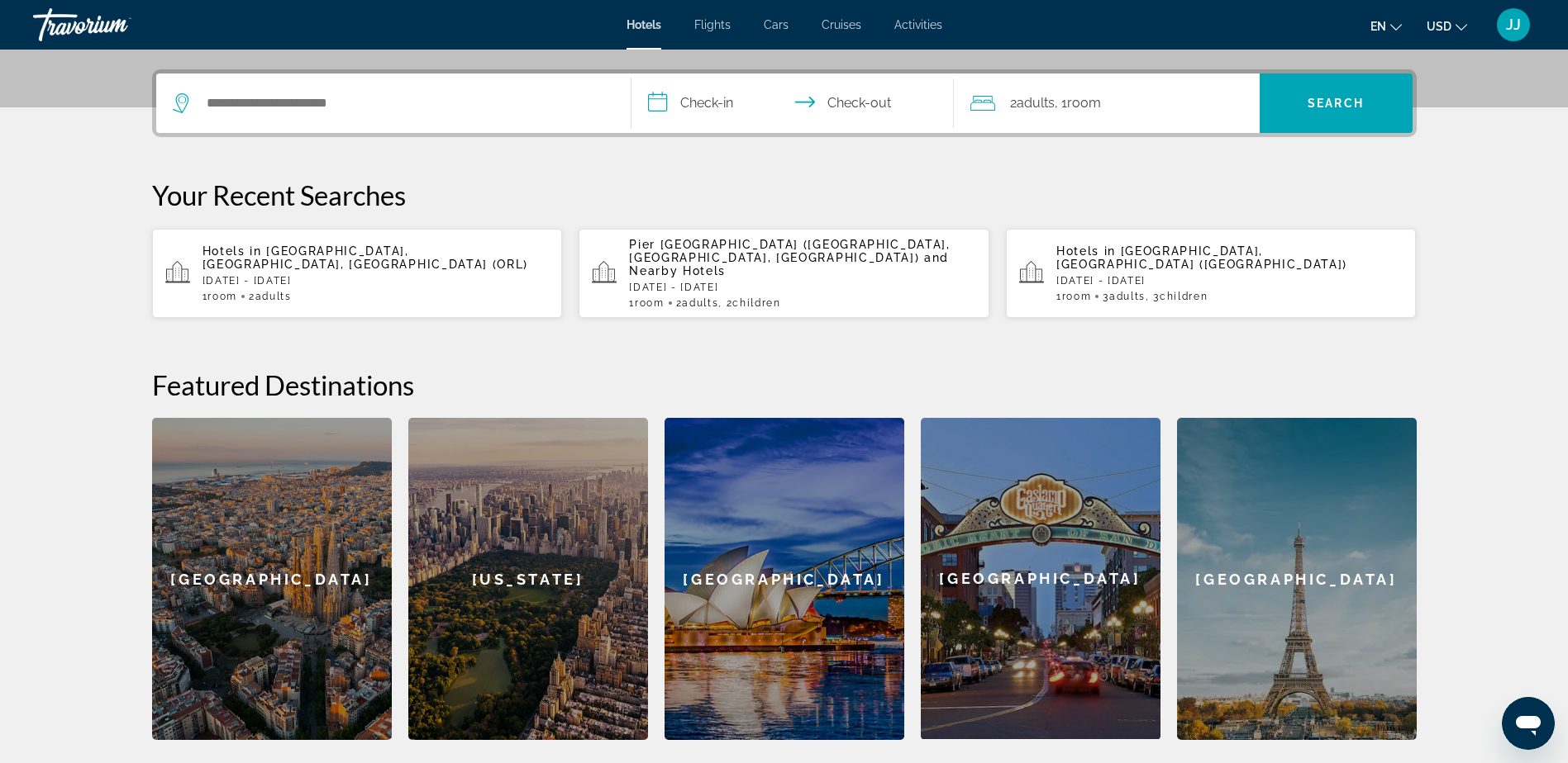
scroll to position [404, 0]
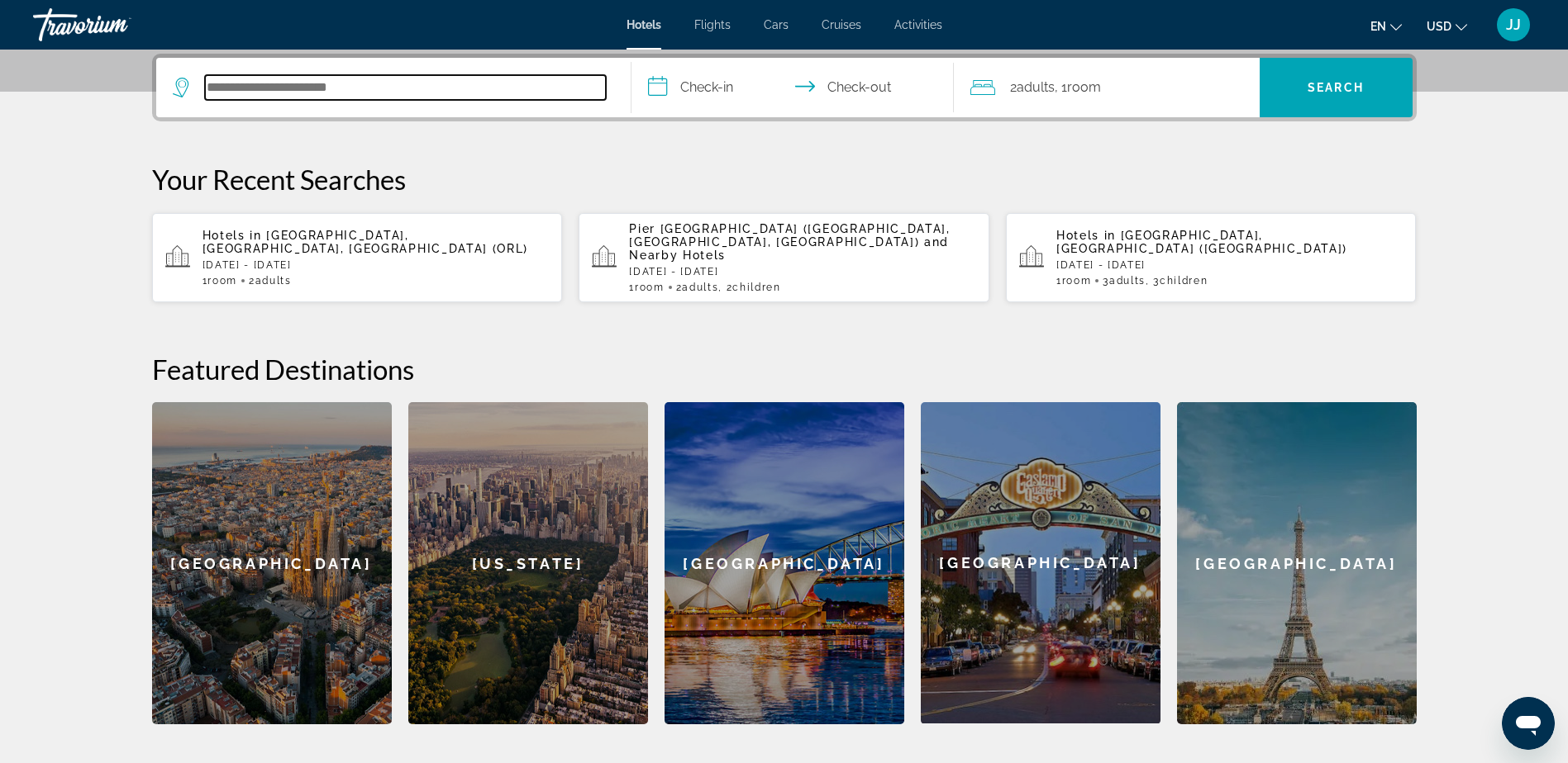
click at [328, 92] on input "Search hotel destination" at bounding box center [405, 88] width 401 height 25
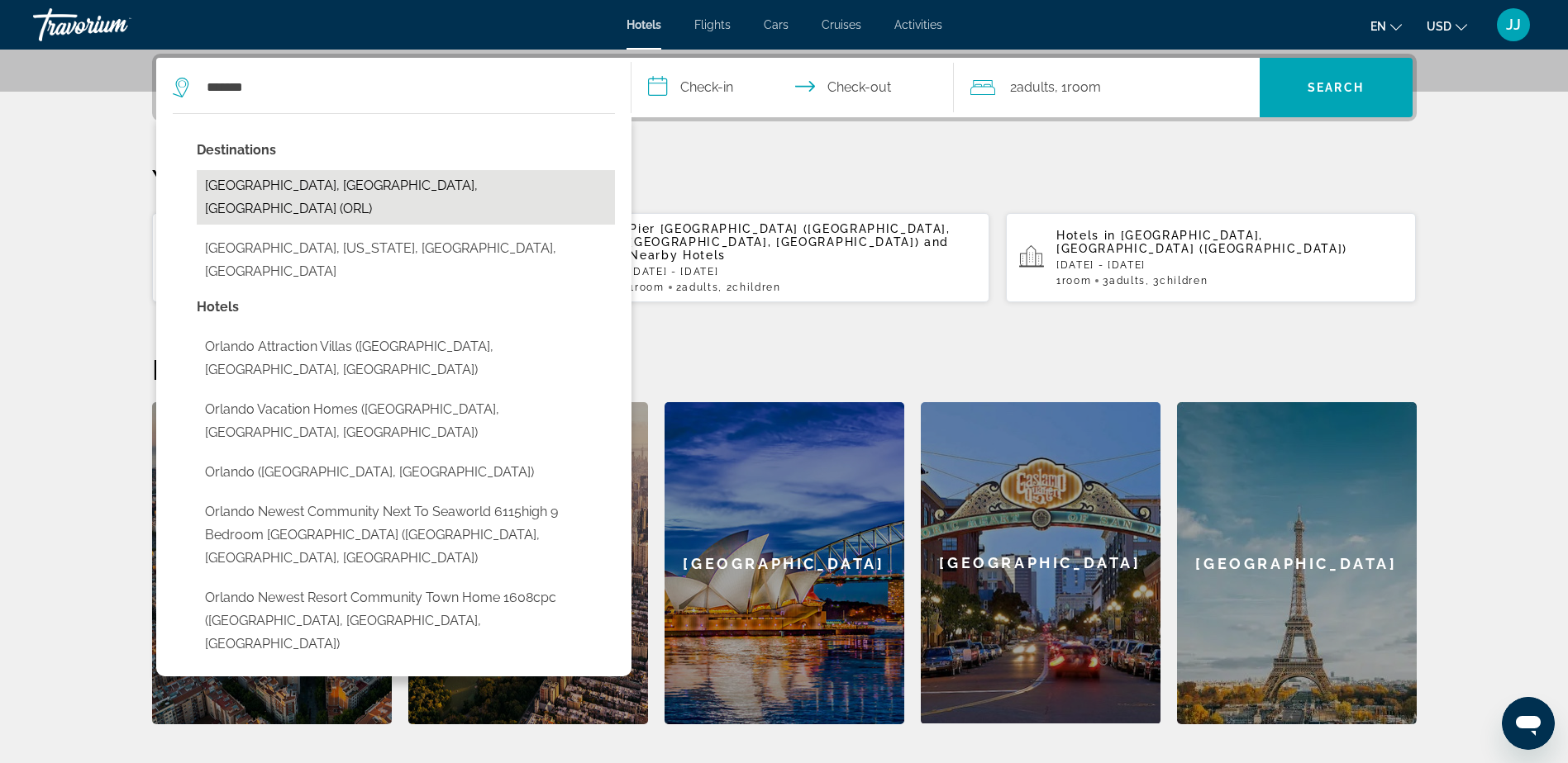
click at [373, 197] on button "[GEOGRAPHIC_DATA], [GEOGRAPHIC_DATA], [GEOGRAPHIC_DATA] (ORL)" at bounding box center [406, 197] width 418 height 54
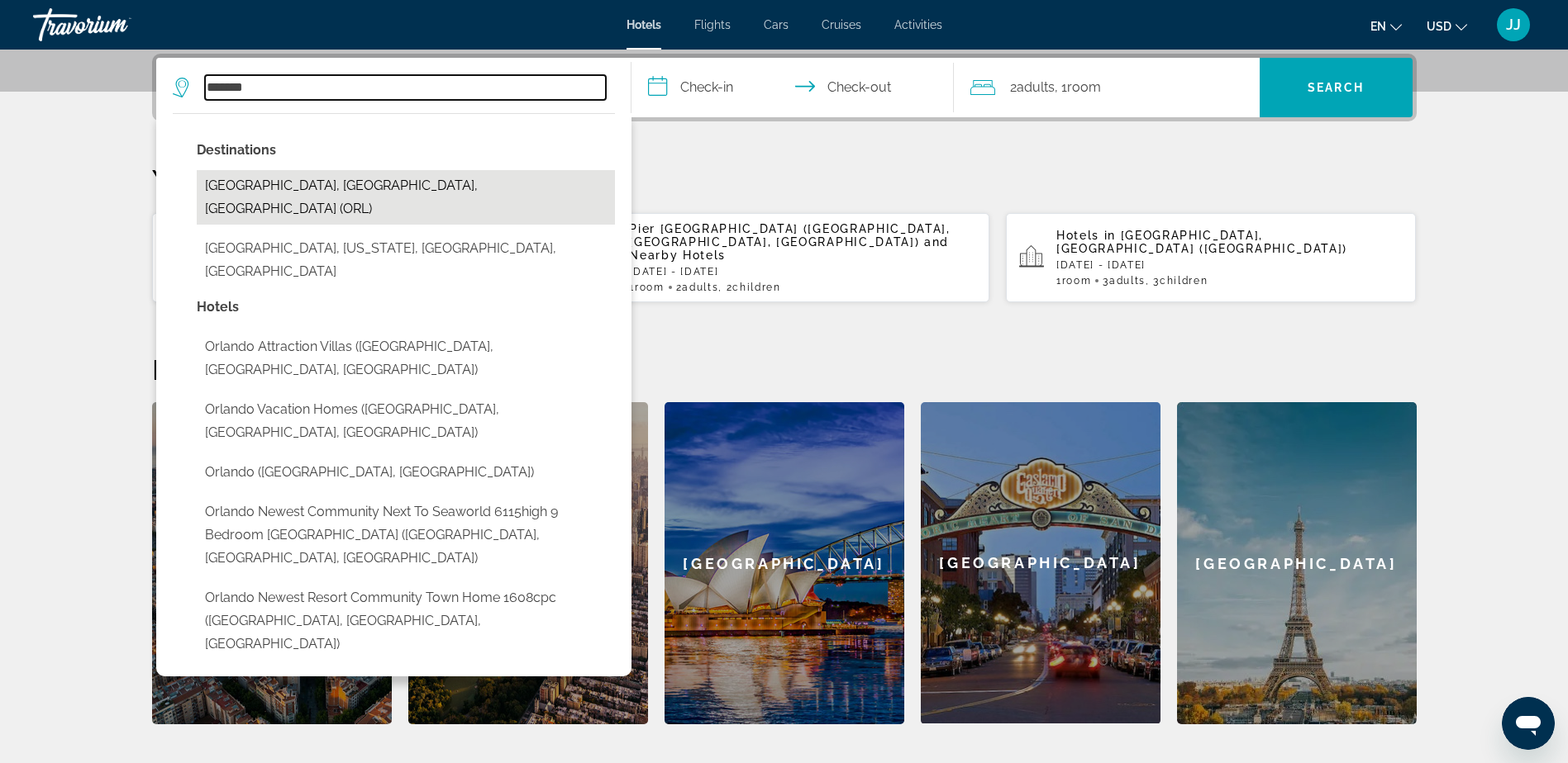
type input "**********"
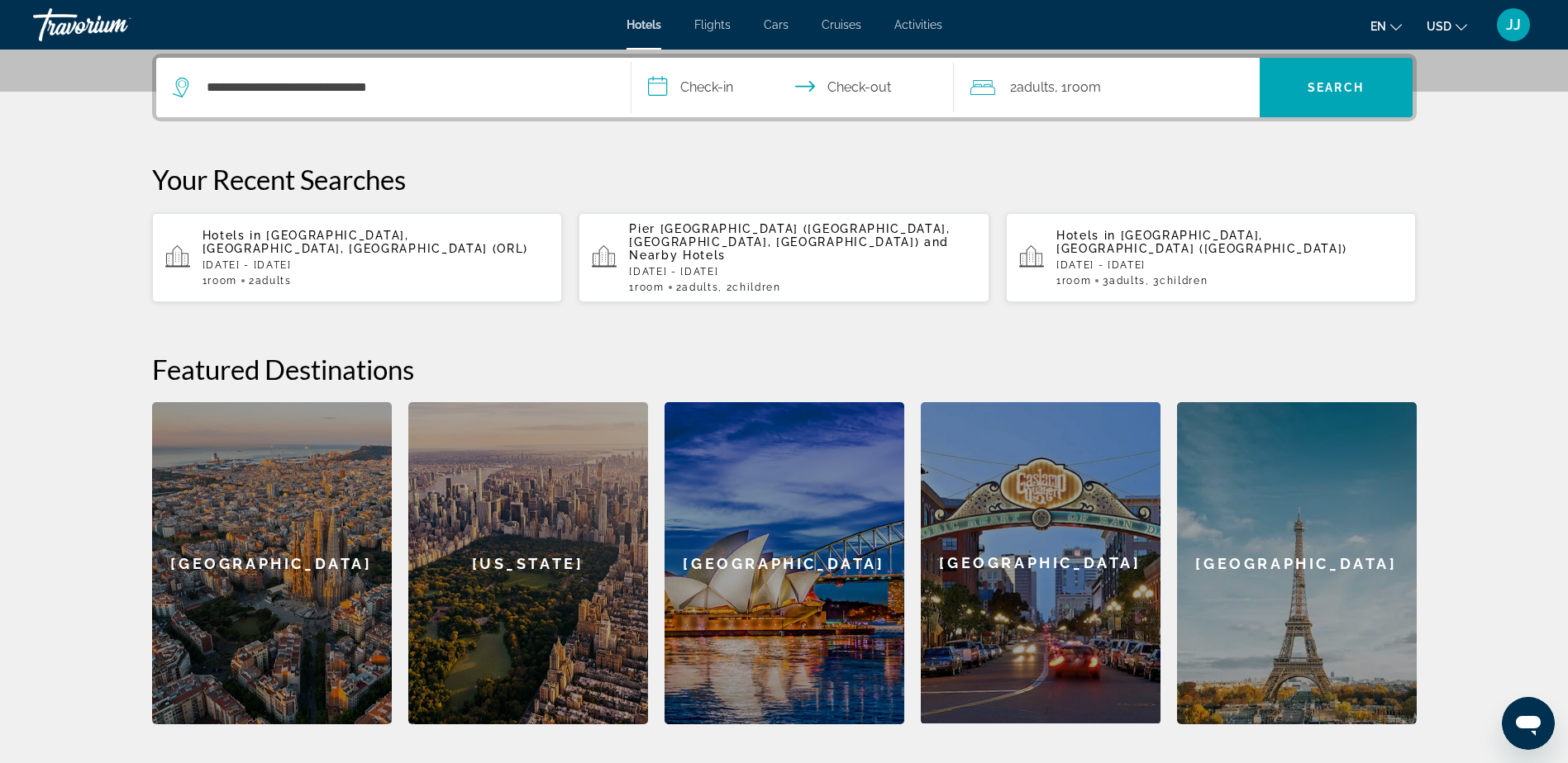
click at [687, 81] on input "**********" at bounding box center [795, 90] width 328 height 65
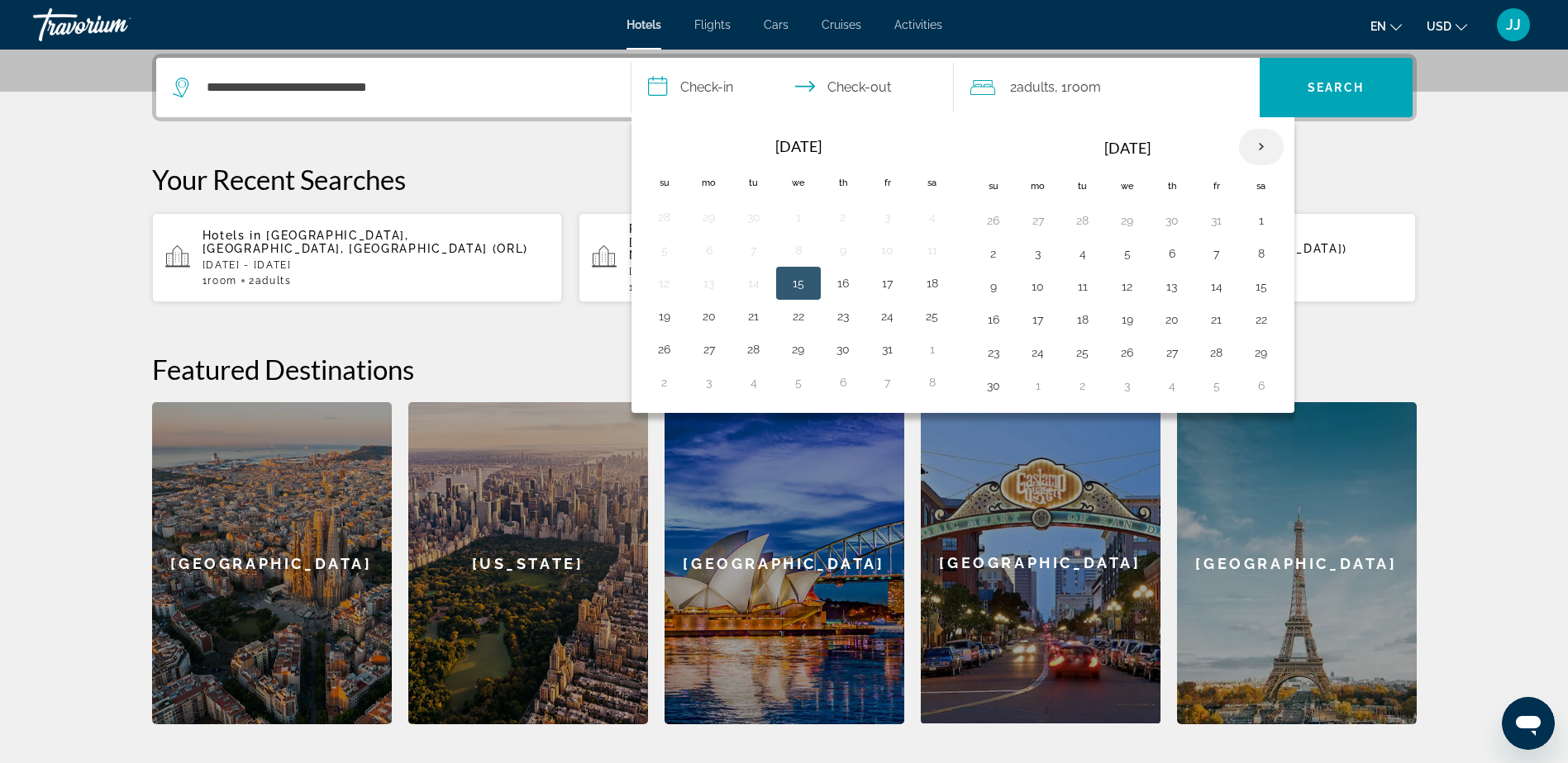
click at [1265, 145] on th "Next month" at bounding box center [1261, 147] width 44 height 37
click at [1268, 135] on th "Next month" at bounding box center [1261, 147] width 44 height 37
click at [1126, 351] on button "25" at bounding box center [1126, 353] width 26 height 23
click at [993, 389] on button "1" at bounding box center [992, 385] width 26 height 23
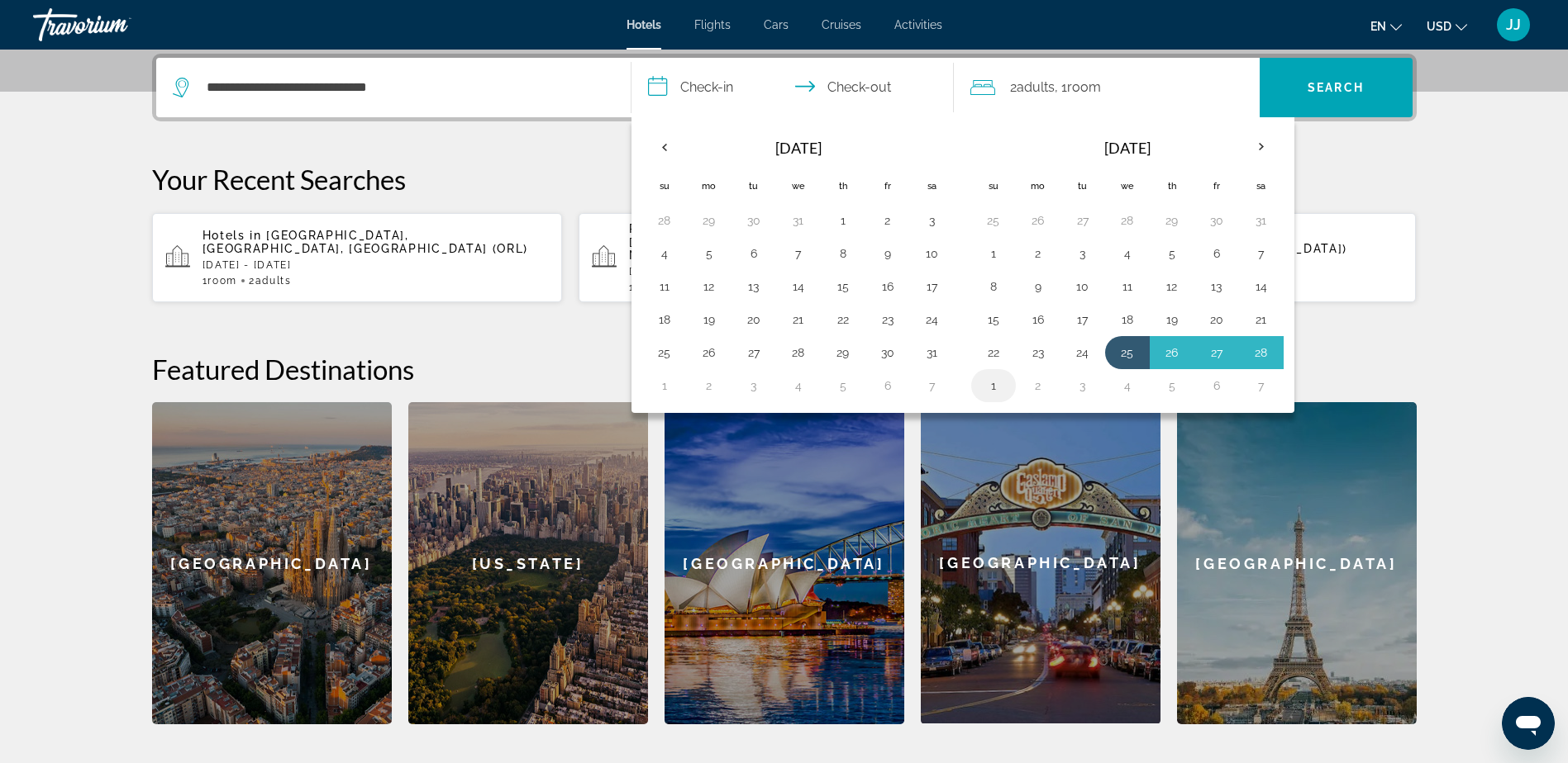
type input "**********"
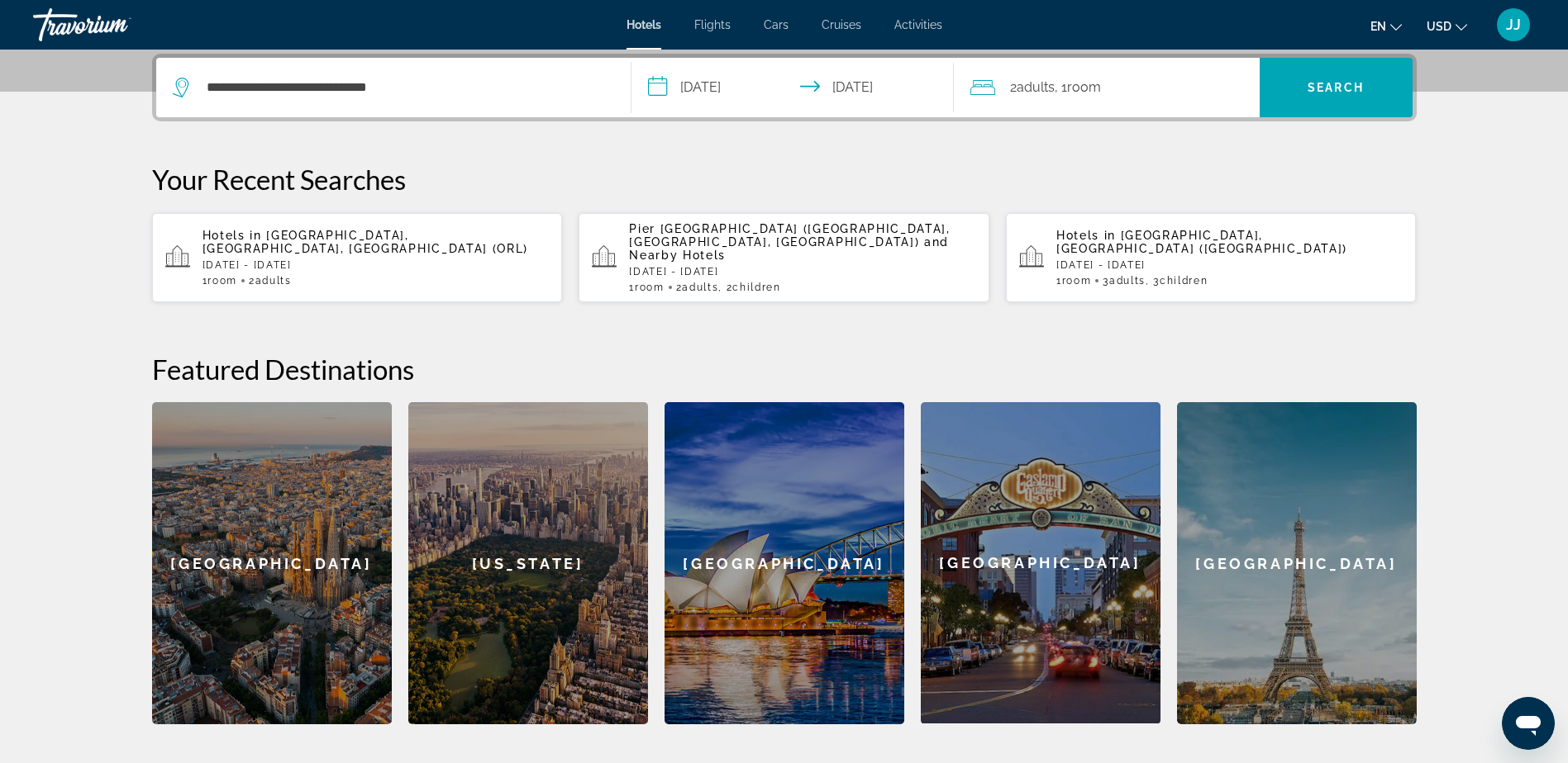
click at [1131, 101] on div "2 Adult Adults , 1 Room rooms" at bounding box center [1114, 88] width 289 height 60
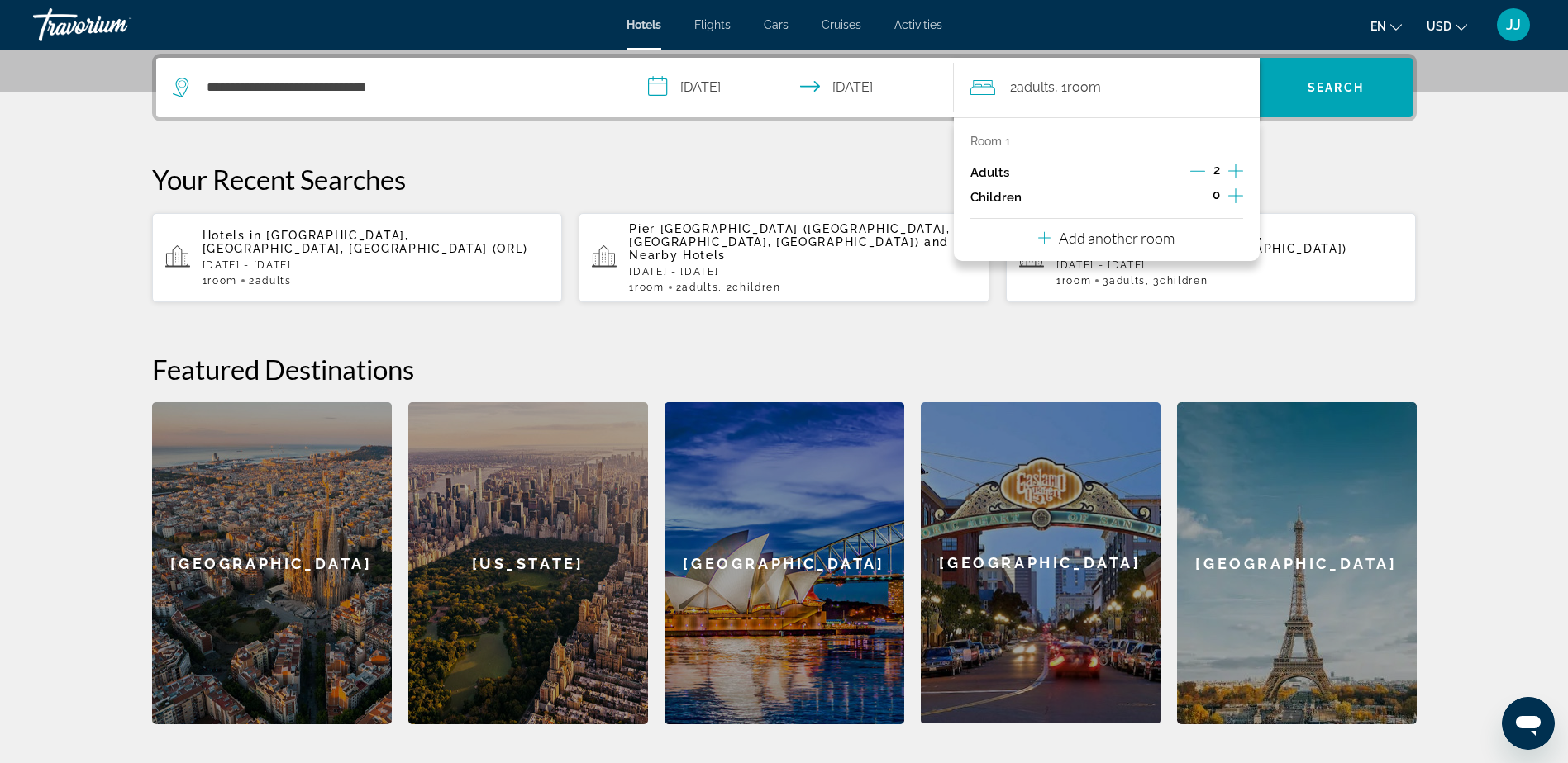
click at [1234, 199] on icon "Increment children" at bounding box center [1235, 195] width 14 height 20
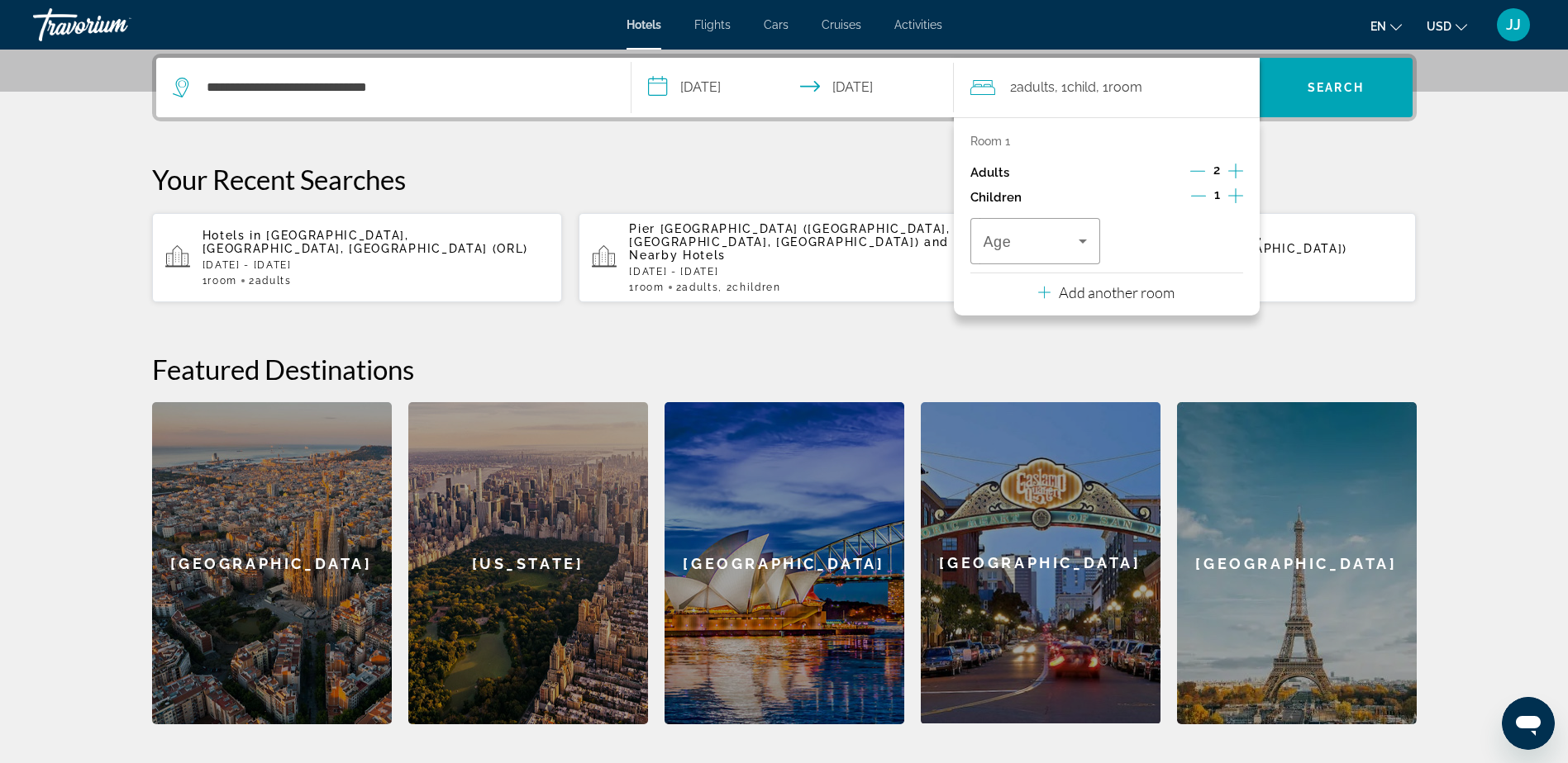
click at [1234, 199] on icon "Increment children" at bounding box center [1235, 195] width 14 height 20
click at [1069, 247] on span "Travelers: 2 adults, 2 children" at bounding box center [1031, 241] width 96 height 20
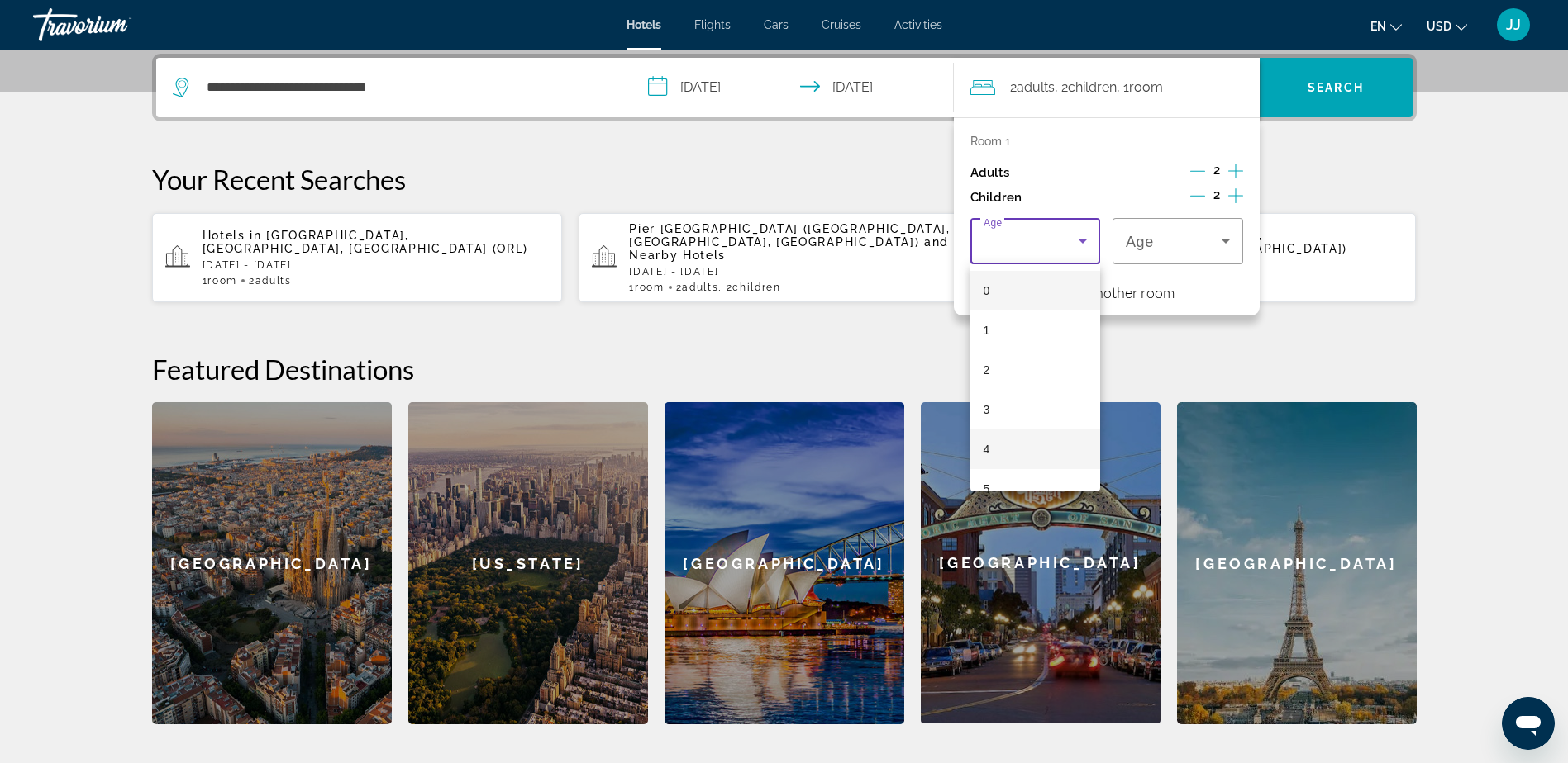
click at [997, 441] on mat-option "4" at bounding box center [1035, 449] width 130 height 40
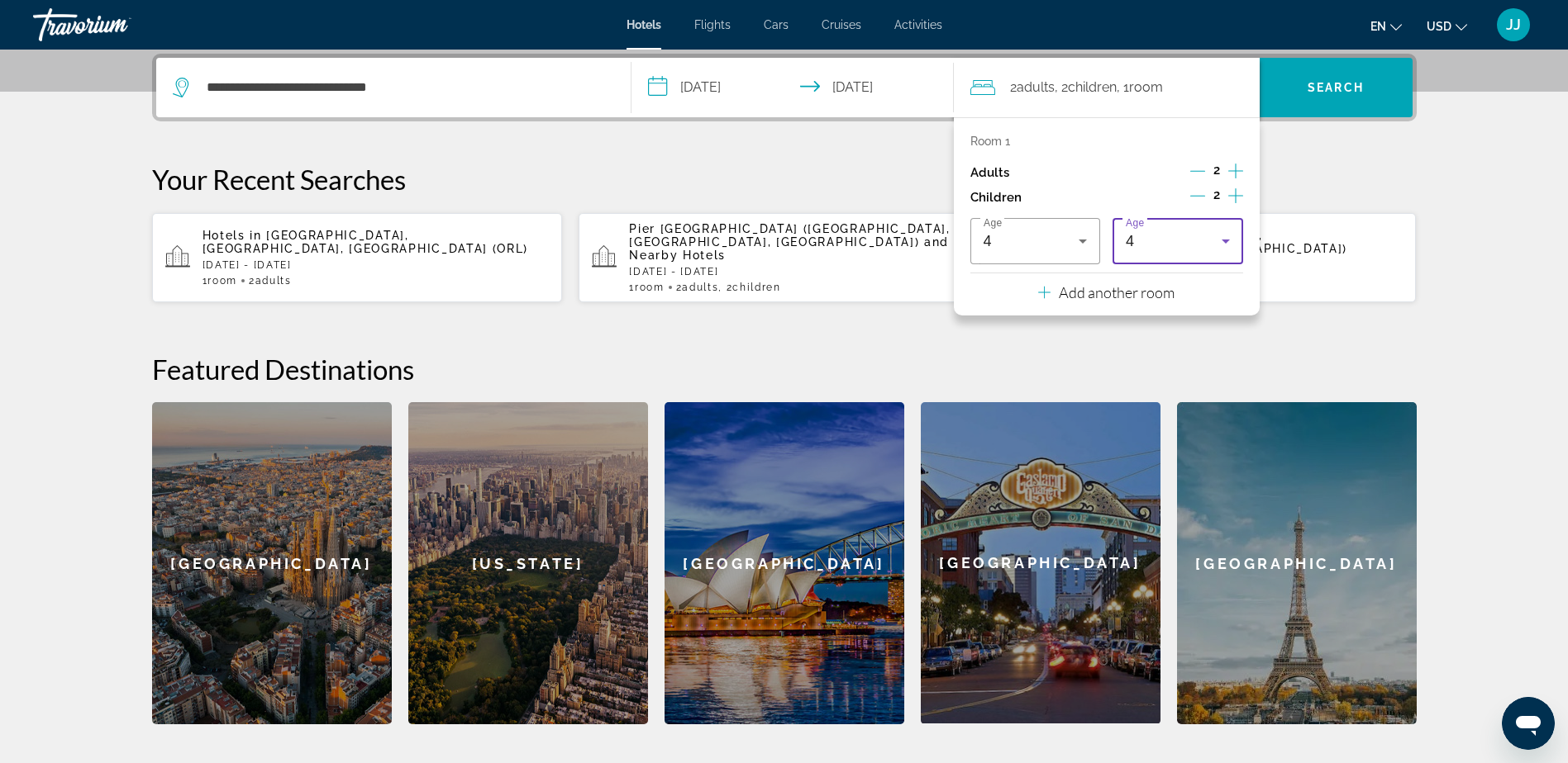
click at [1221, 244] on icon "Travelers: 2 adults, 2 children" at bounding box center [1225, 241] width 20 height 20
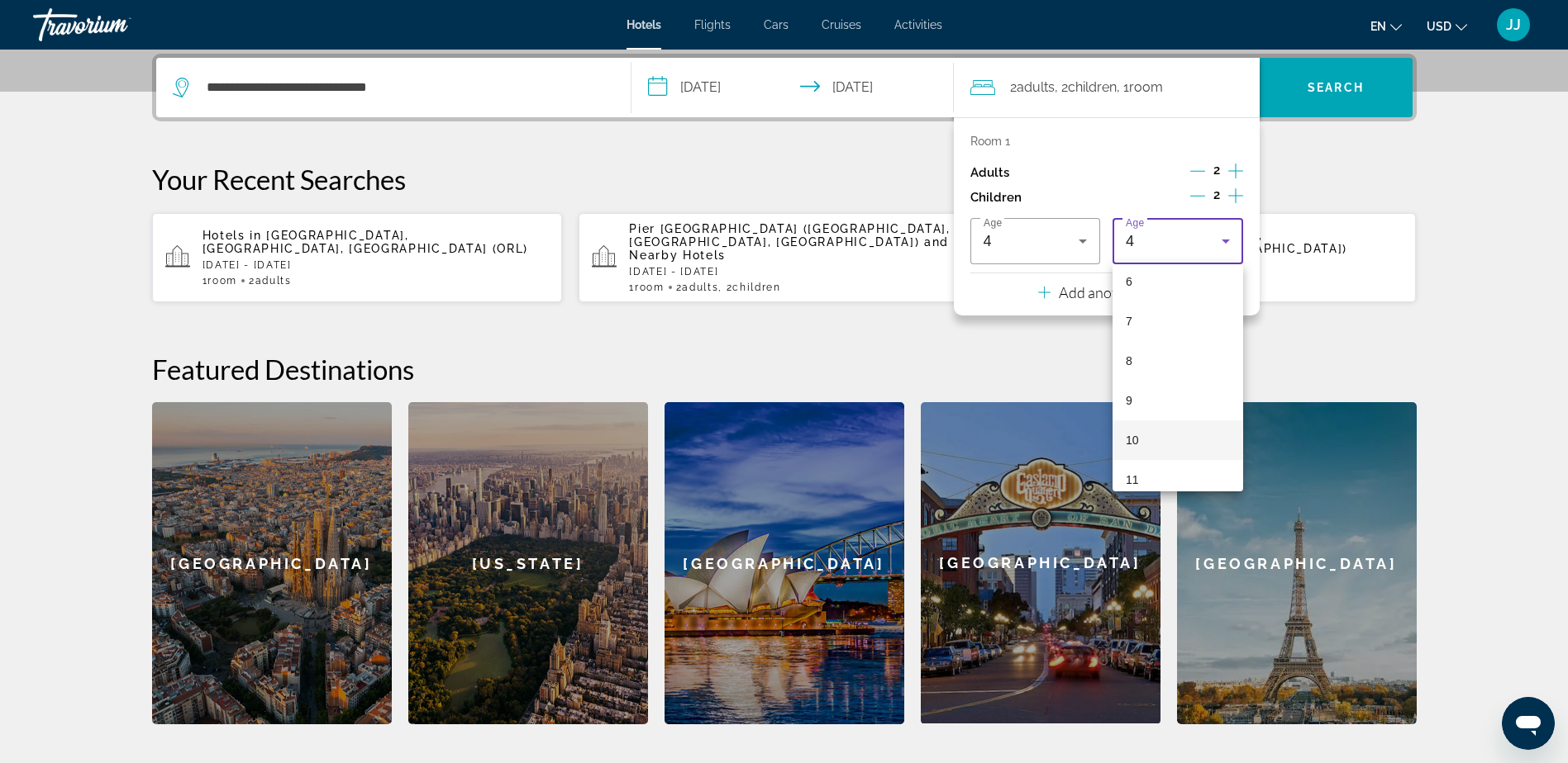
scroll to position [248, 0]
click at [1164, 357] on mat-option "8" at bounding box center [1177, 359] width 130 height 40
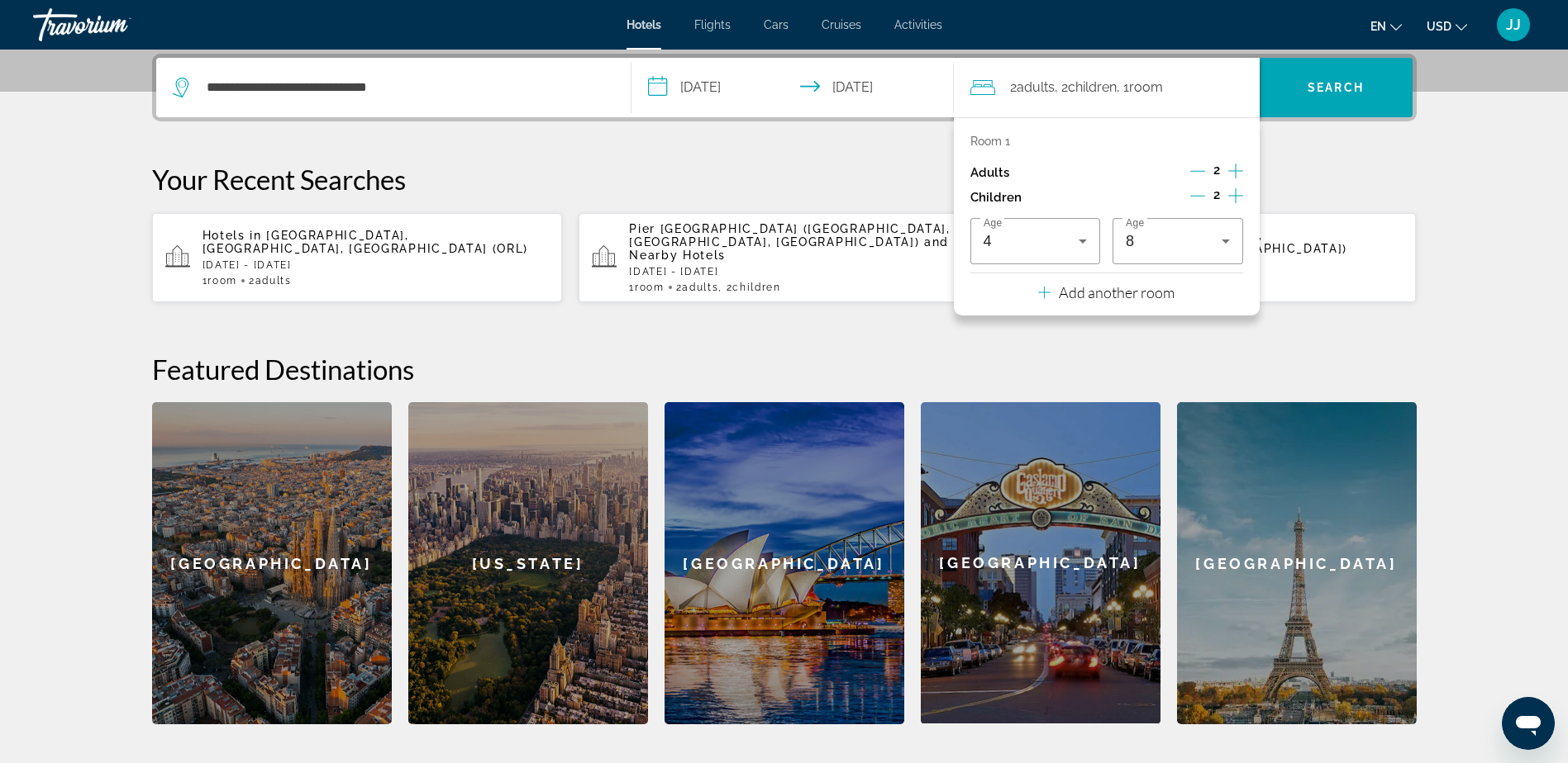
click at [1327, 328] on div "**********" at bounding box center [784, 389] width 1330 height 671
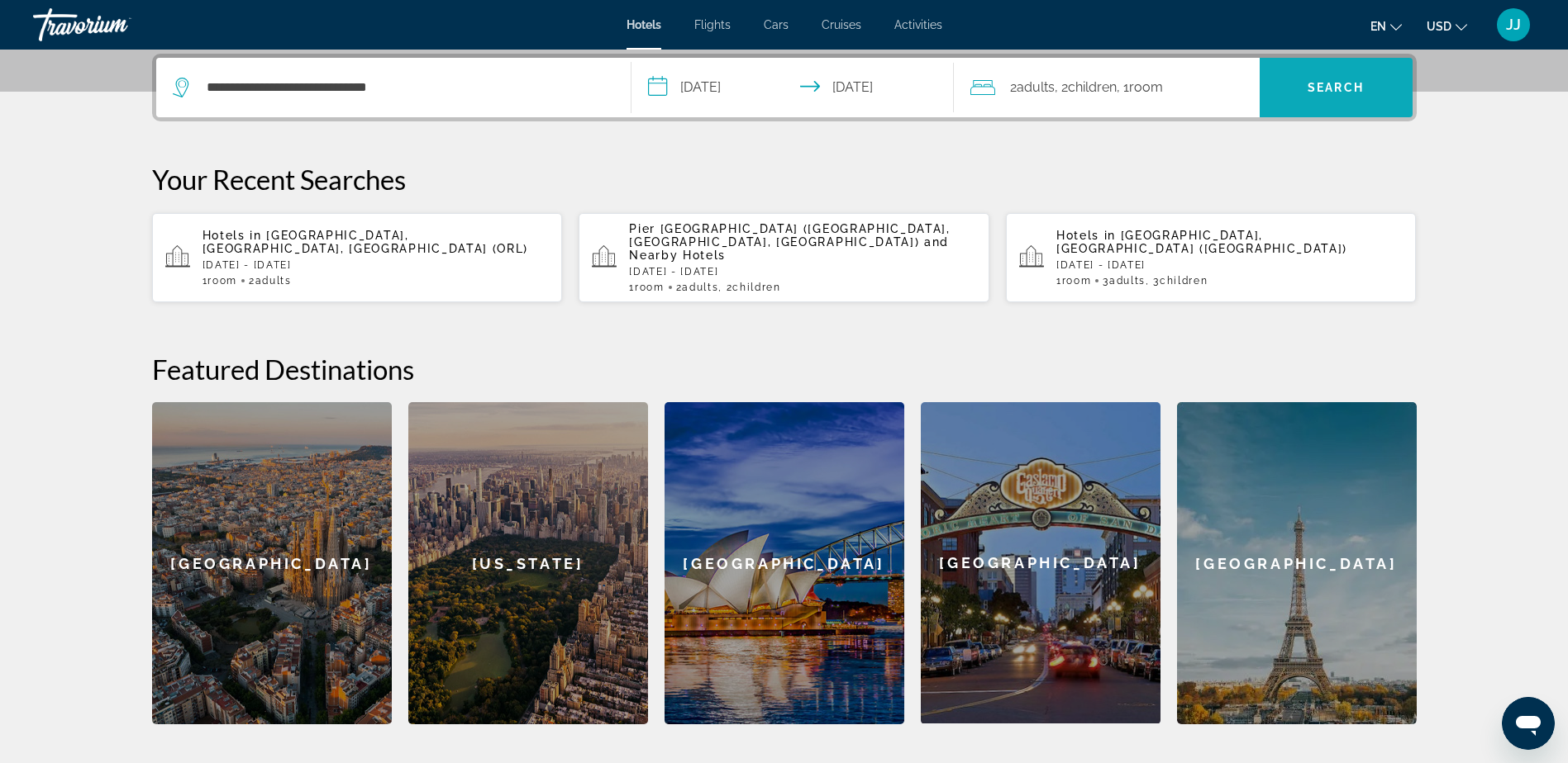
click at [1361, 99] on span "Search" at bounding box center [1336, 87] width 153 height 40
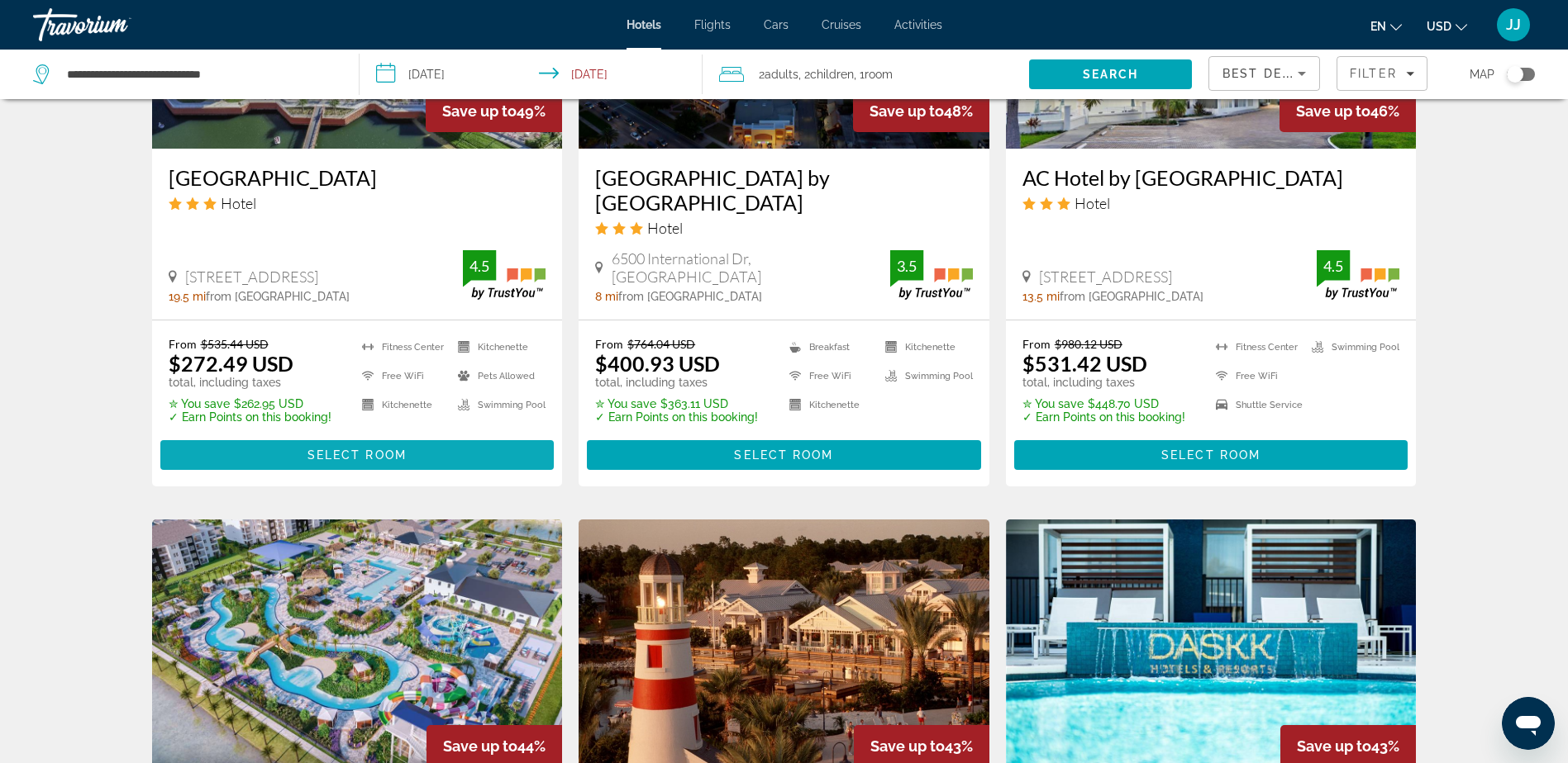
scroll to position [1569, 0]
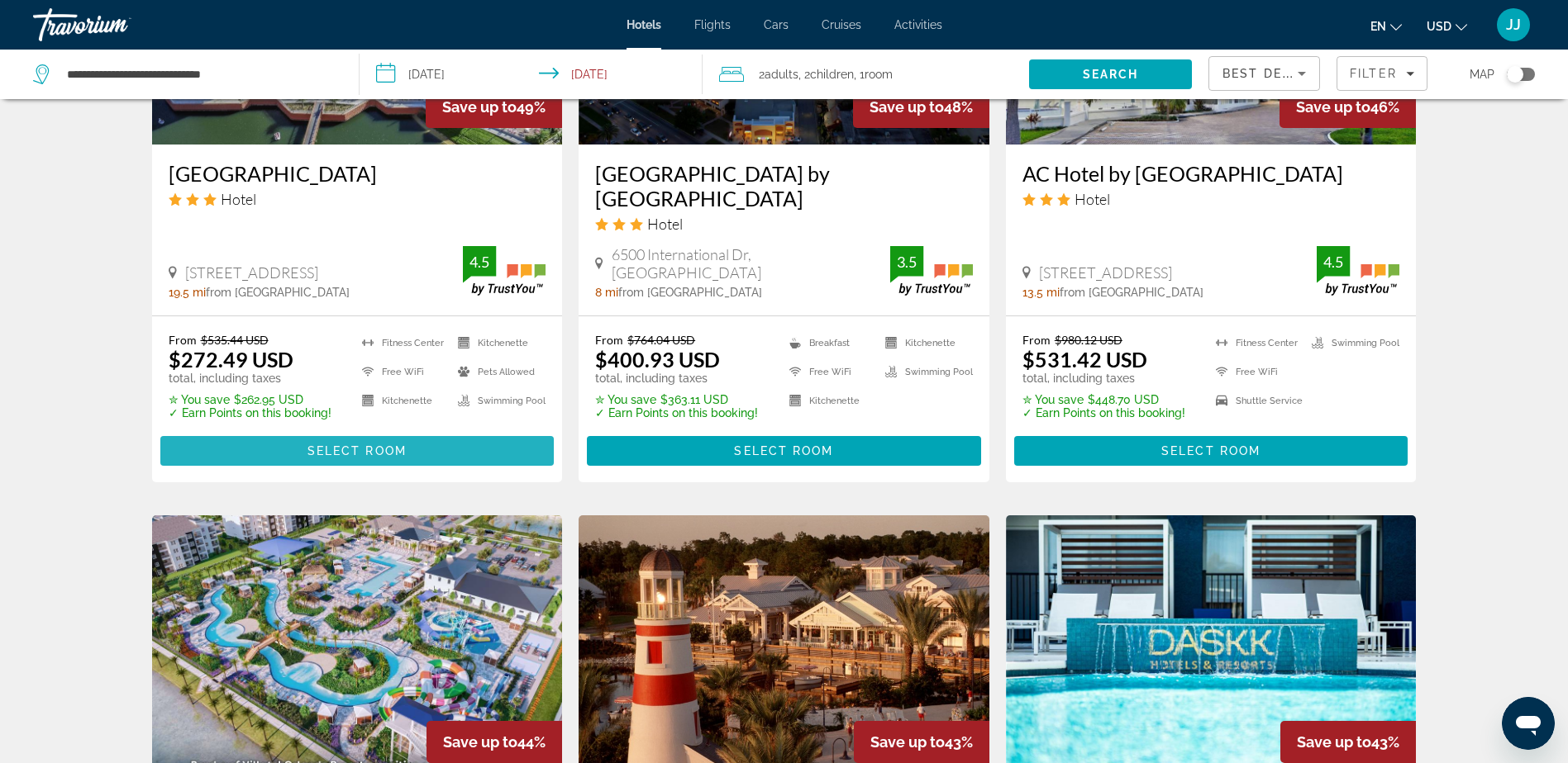
click at [373, 444] on span "Select Room" at bounding box center [356, 451] width 100 height 14
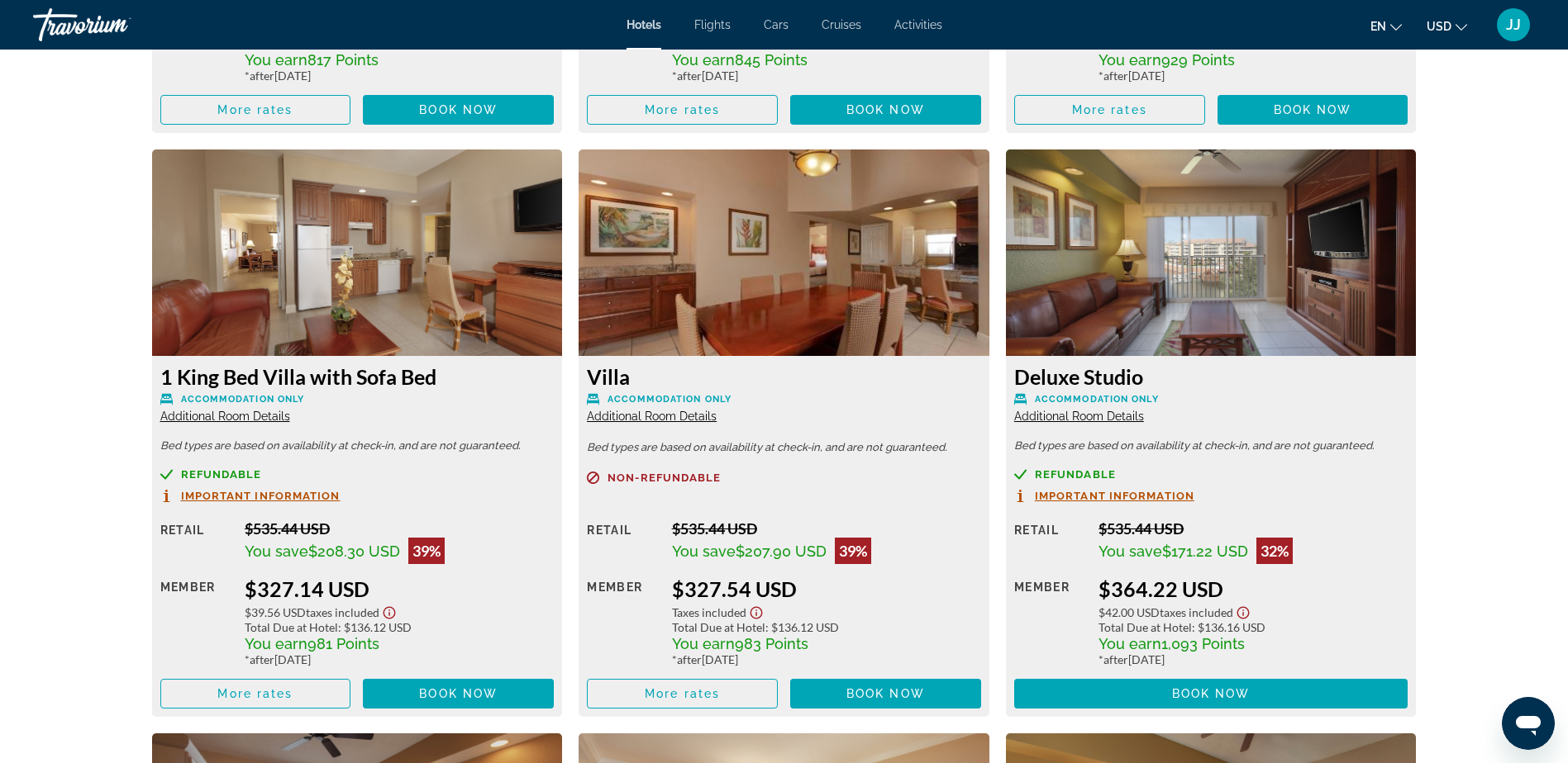
scroll to position [2708, 0]
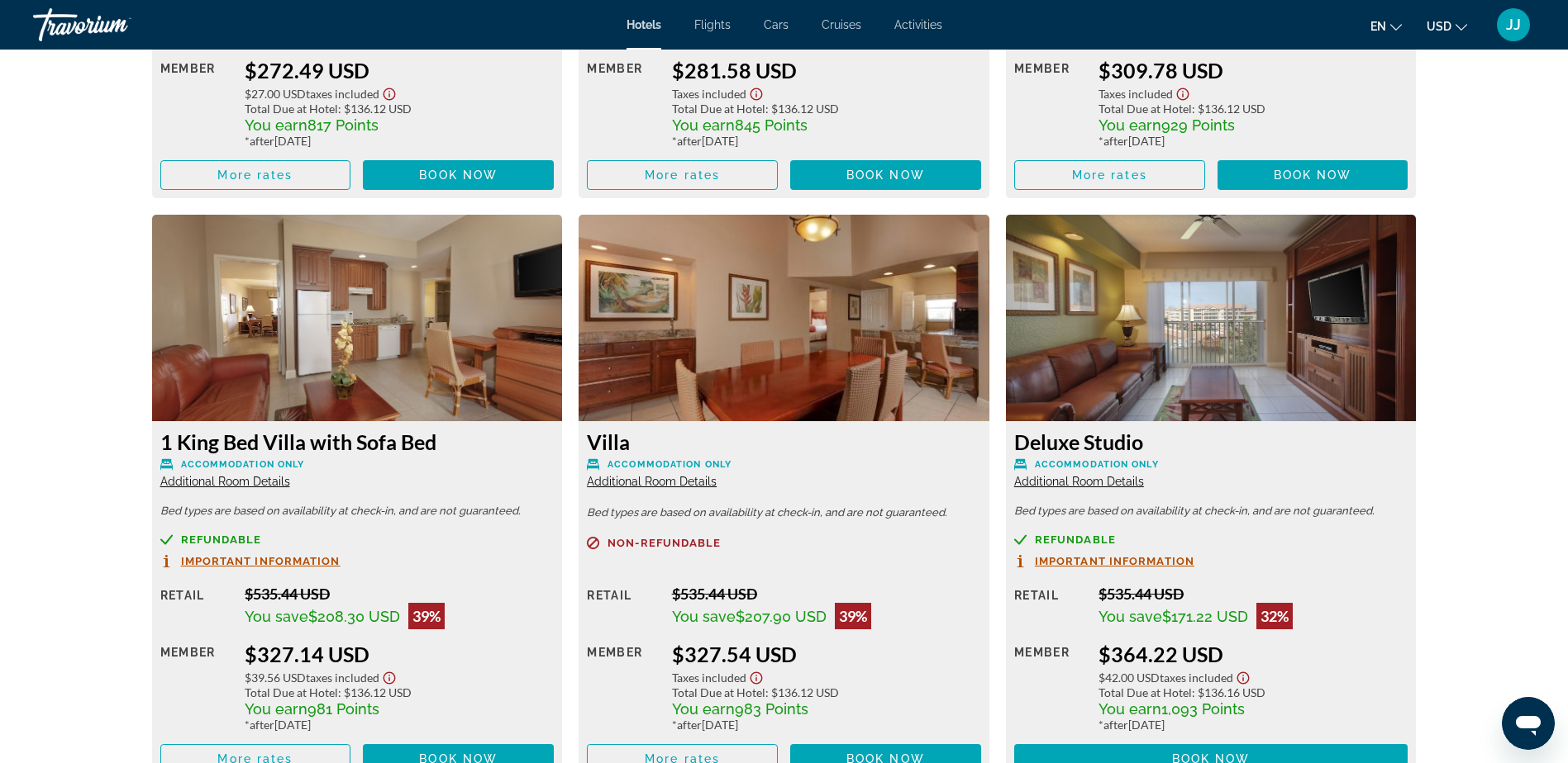
click at [837, 286] on img "Main content" at bounding box center [784, 318] width 411 height 207
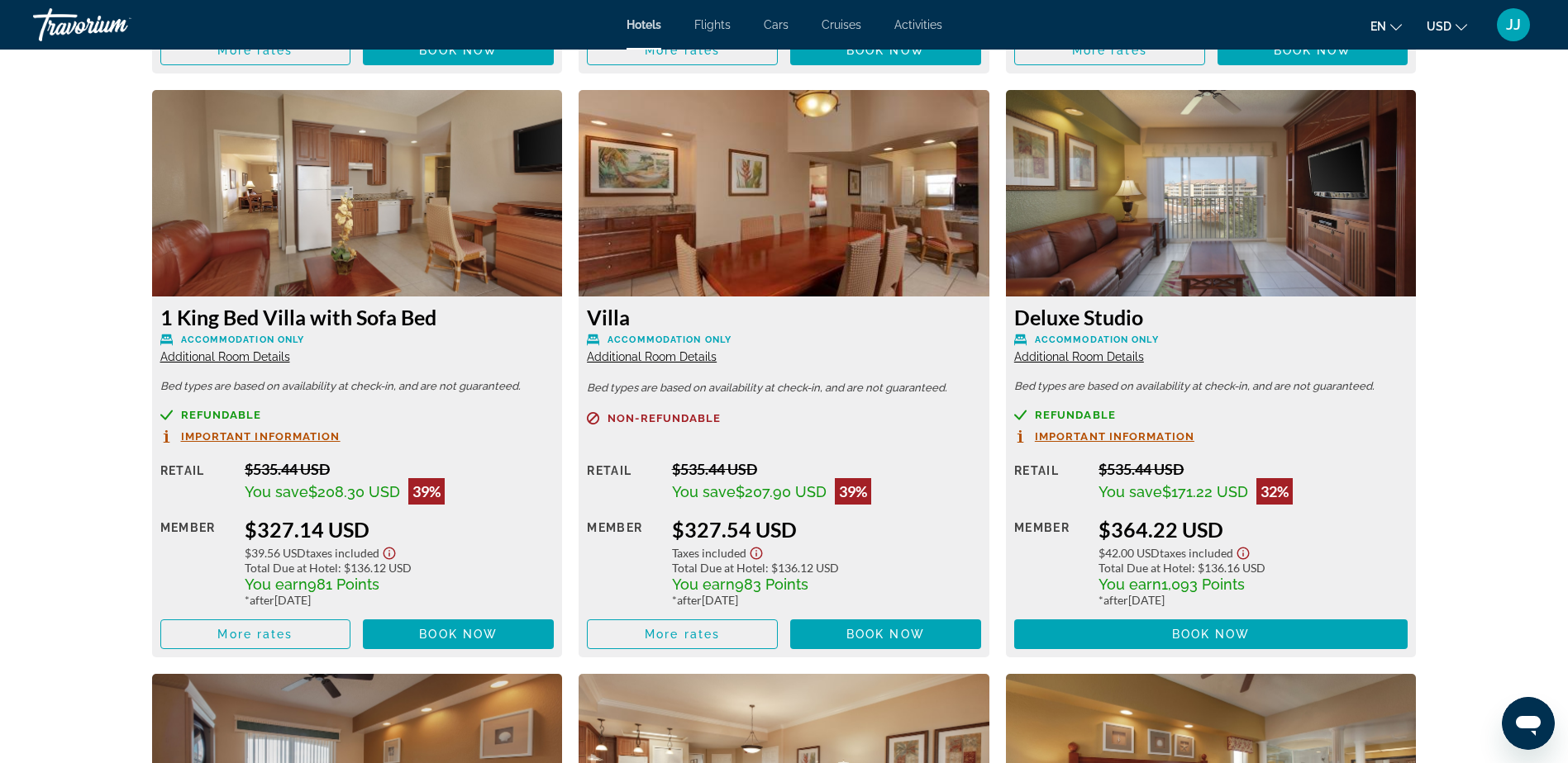
scroll to position [2873, 0]
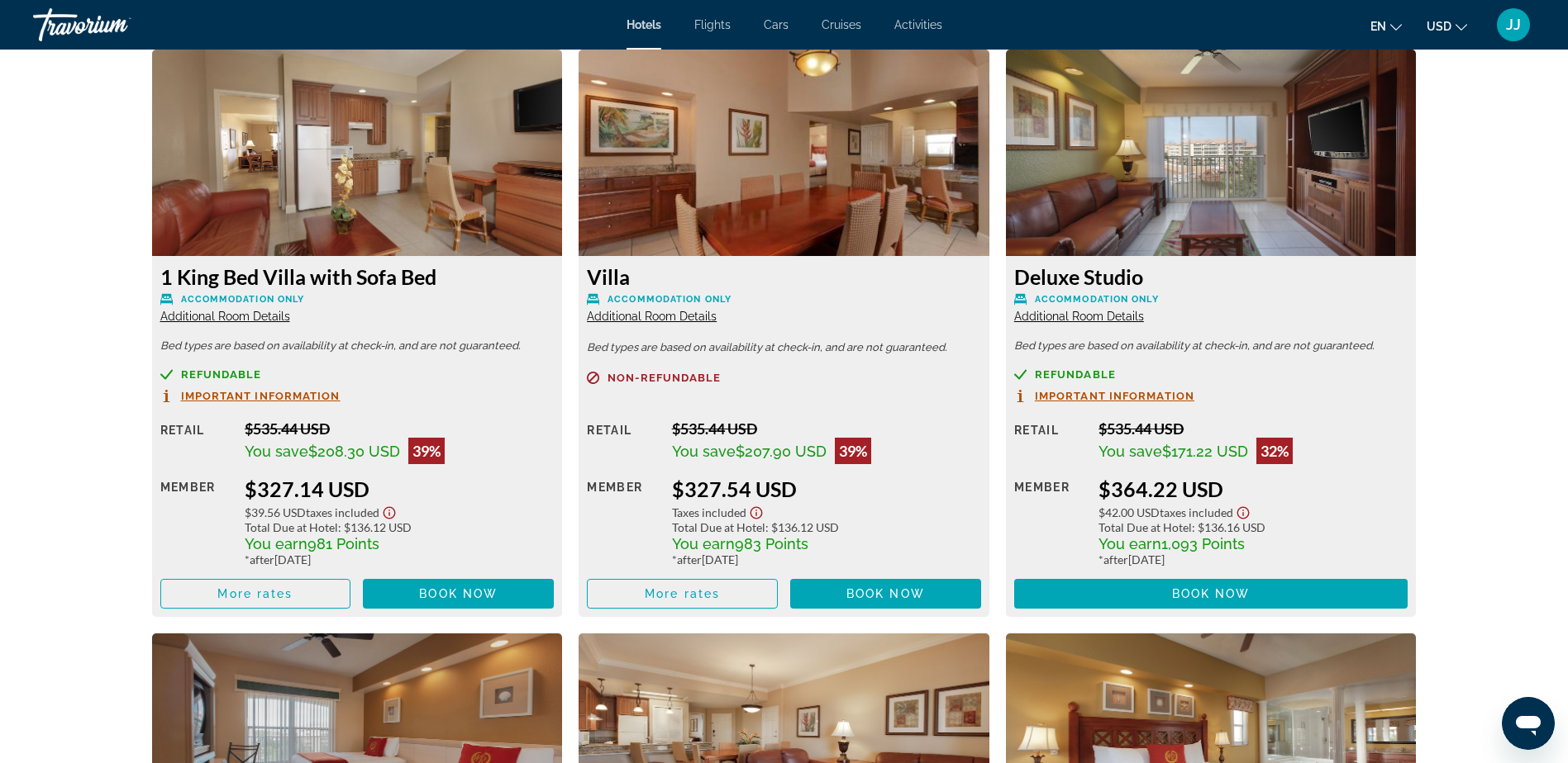
click at [808, 169] on img "Main content" at bounding box center [784, 153] width 411 height 207
click at [883, 599] on span "Book now" at bounding box center [885, 594] width 78 height 14
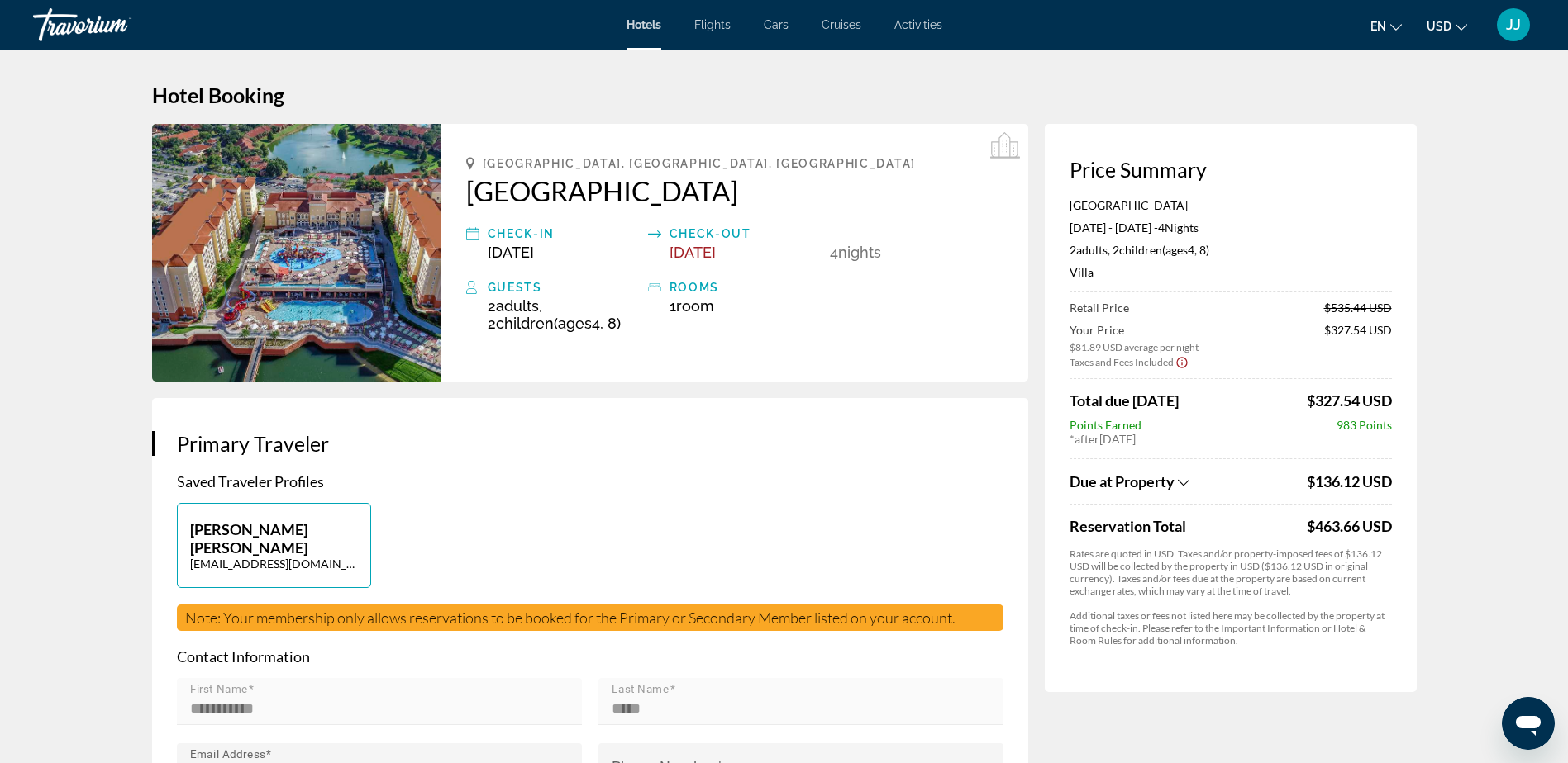
click at [1183, 483] on icon "Show Taxes and Fees breakdown" at bounding box center [1183, 483] width 12 height 14
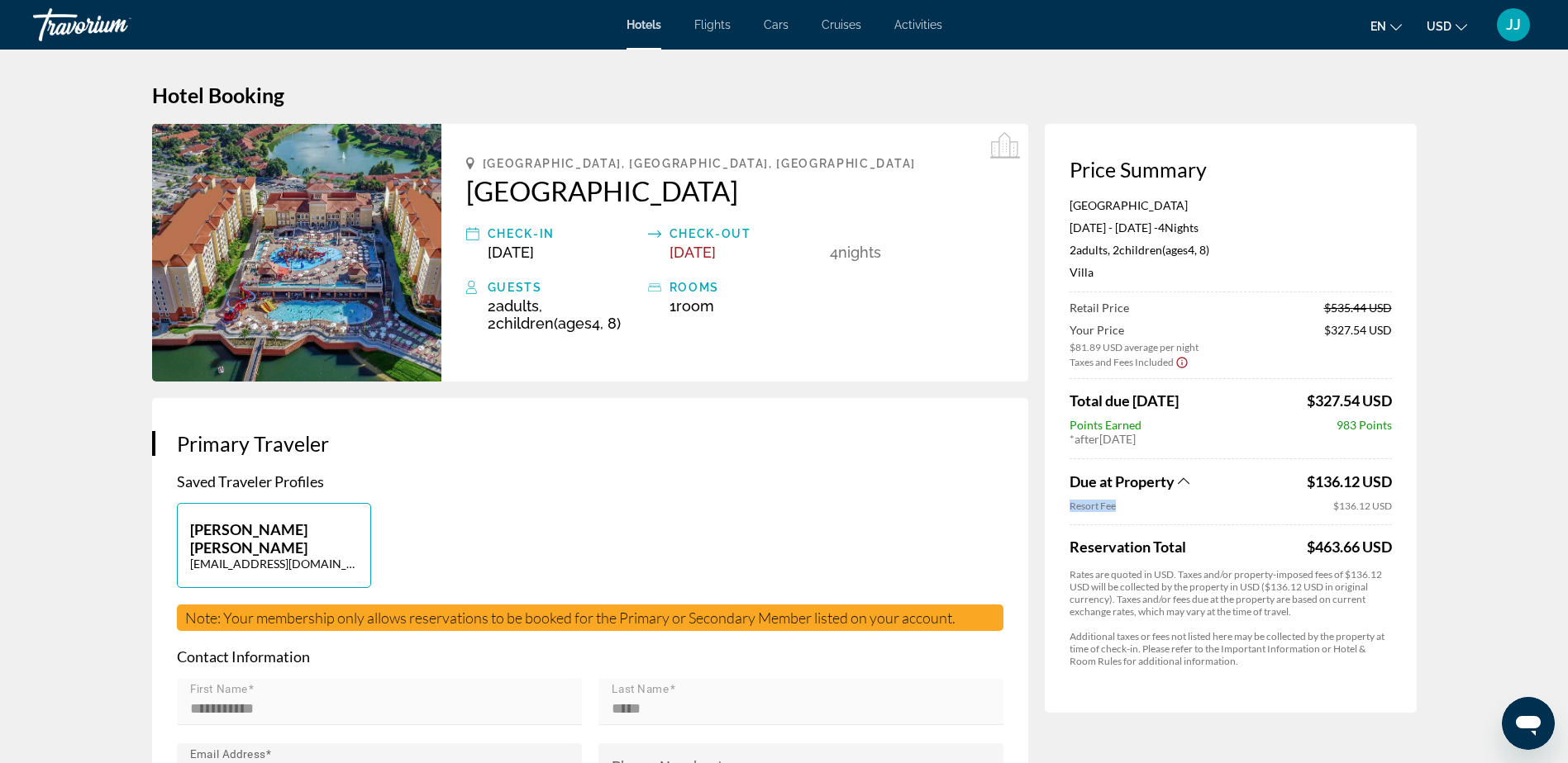
drag, startPoint x: 1071, startPoint y: 507, endPoint x: 1126, endPoint y: 503, distance: 55.1
click at [1126, 503] on span "Resort Fee" at bounding box center [1199, 505] width 260 height 13
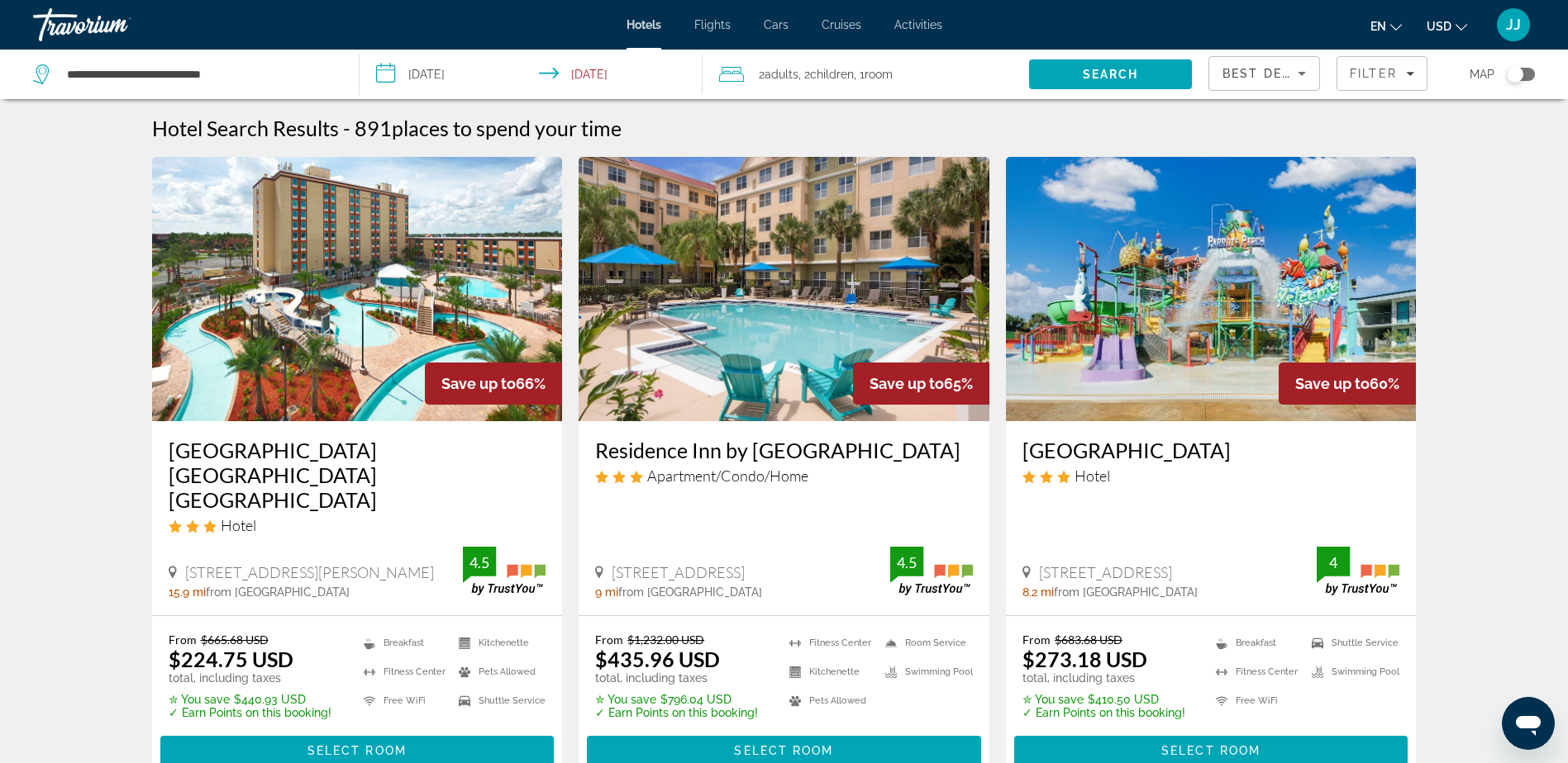
click at [1208, 450] on h3 "[GEOGRAPHIC_DATA]" at bounding box center [1211, 450] width 378 height 25
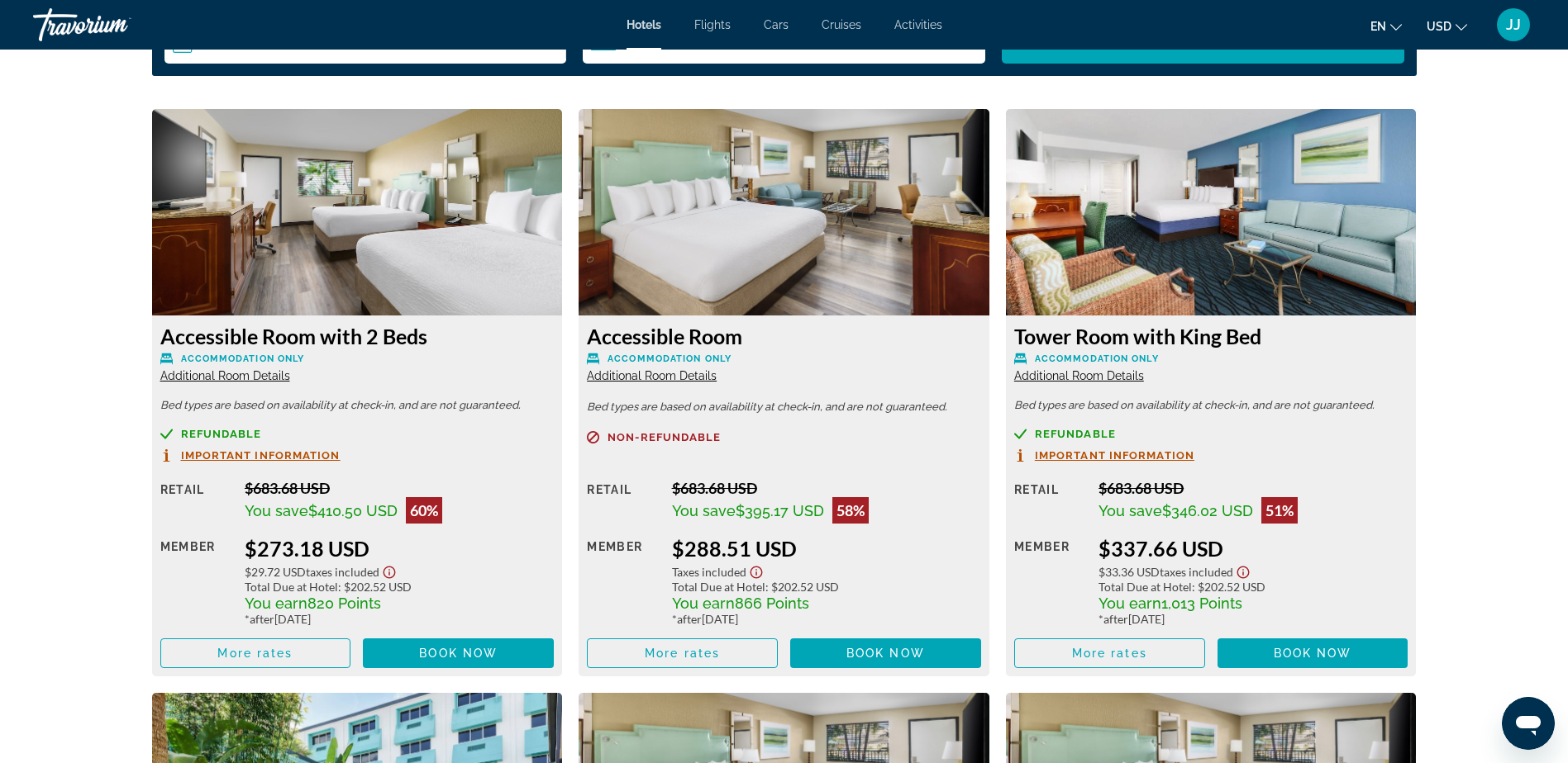
scroll to position [2148, 0]
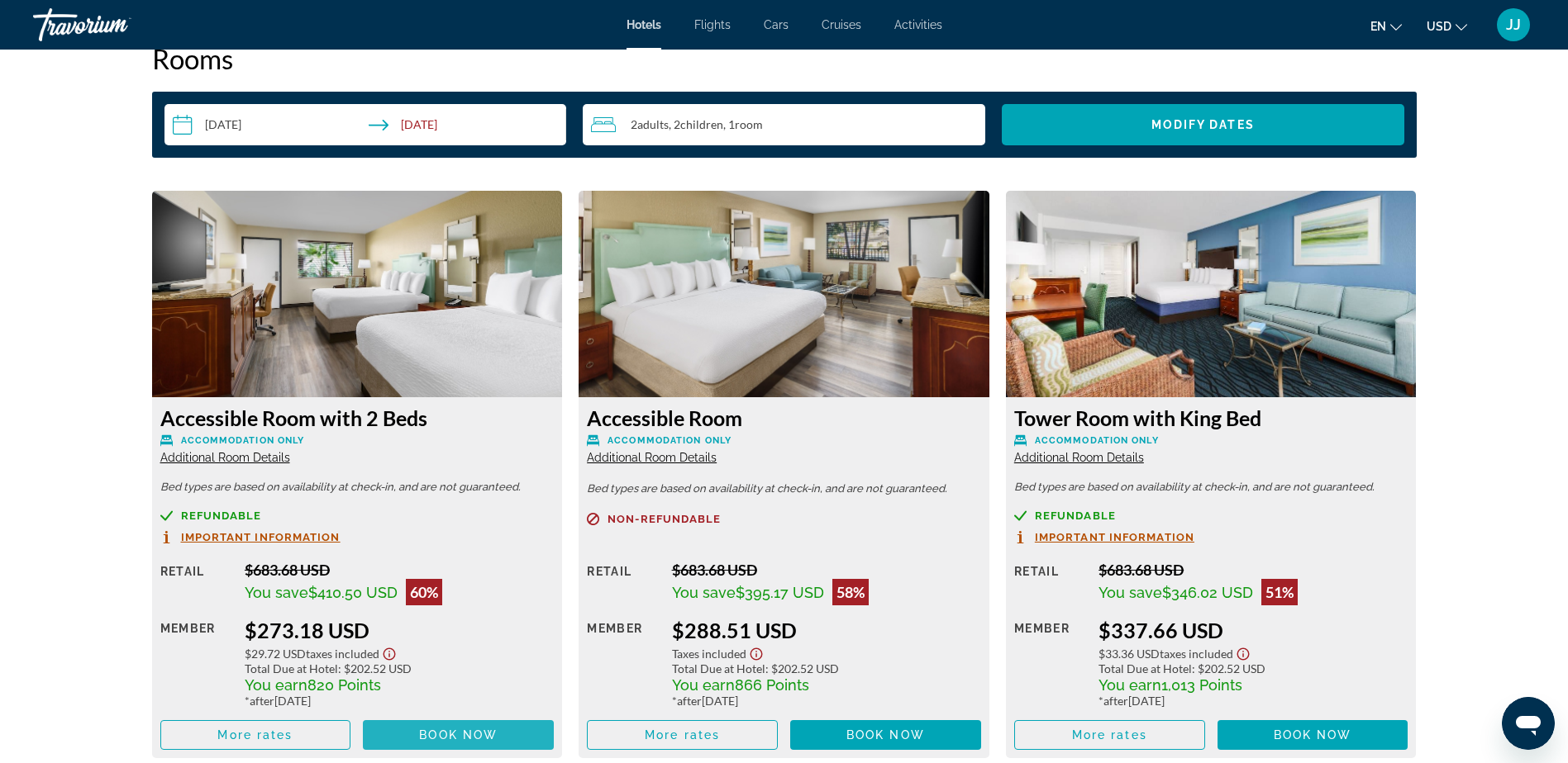
click at [487, 740] on span "Book now" at bounding box center [458, 735] width 78 height 14
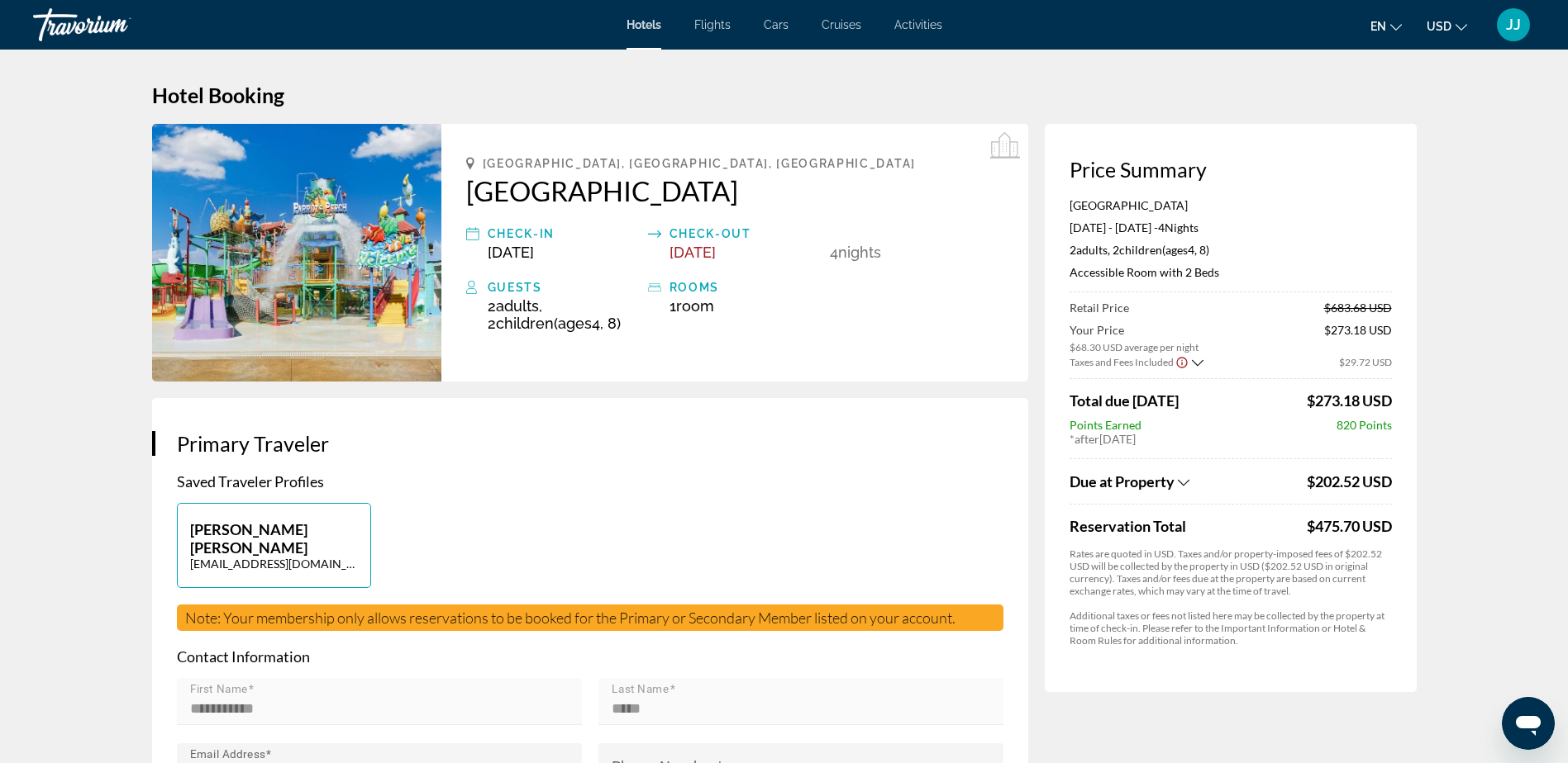
click at [1182, 485] on icon "Show Taxes and Fees breakdown" at bounding box center [1183, 483] width 12 height 14
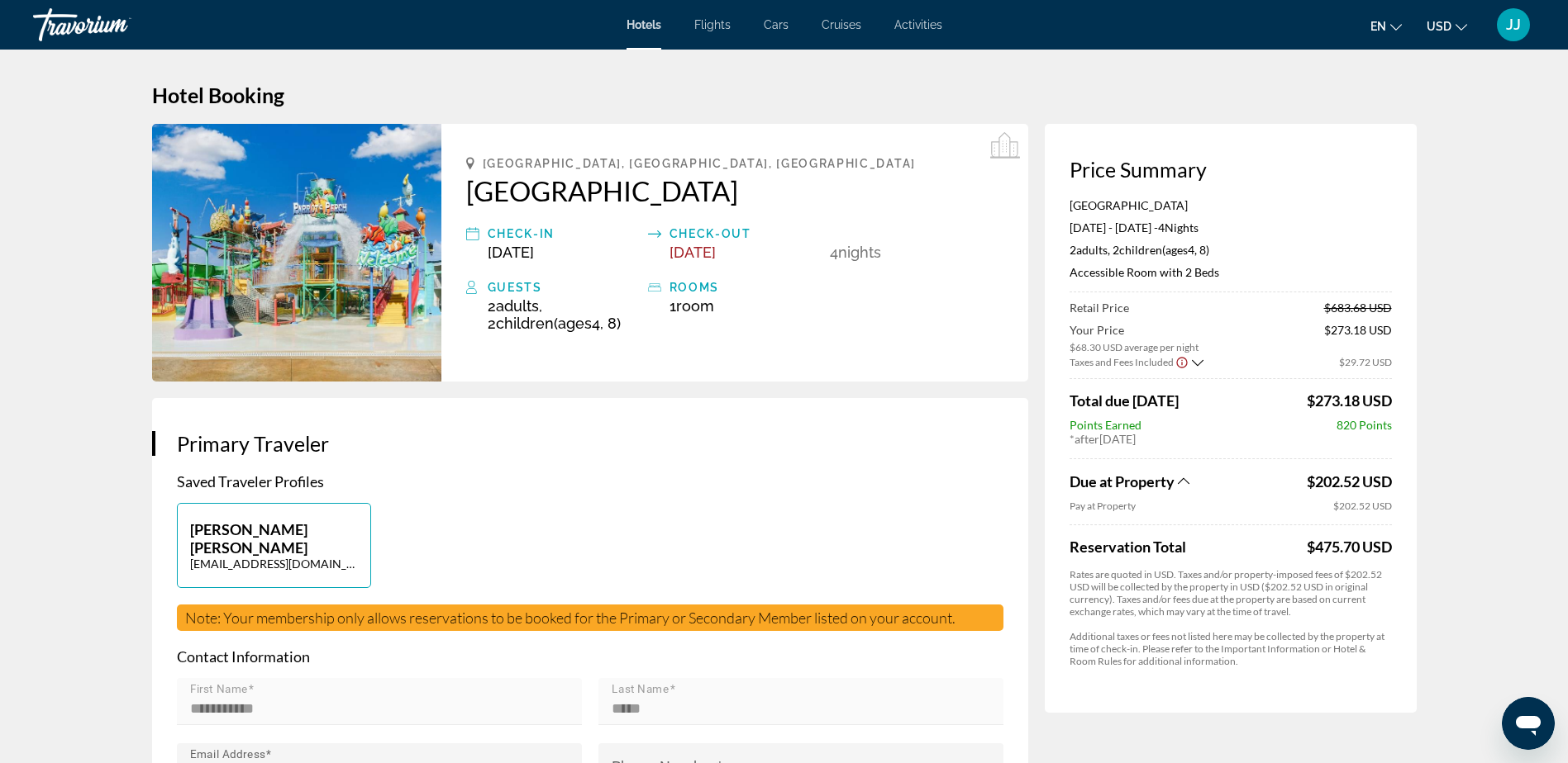
click at [1183, 363] on icon "Show Taxes and Fees disclaimer" at bounding box center [1182, 362] width 14 height 14
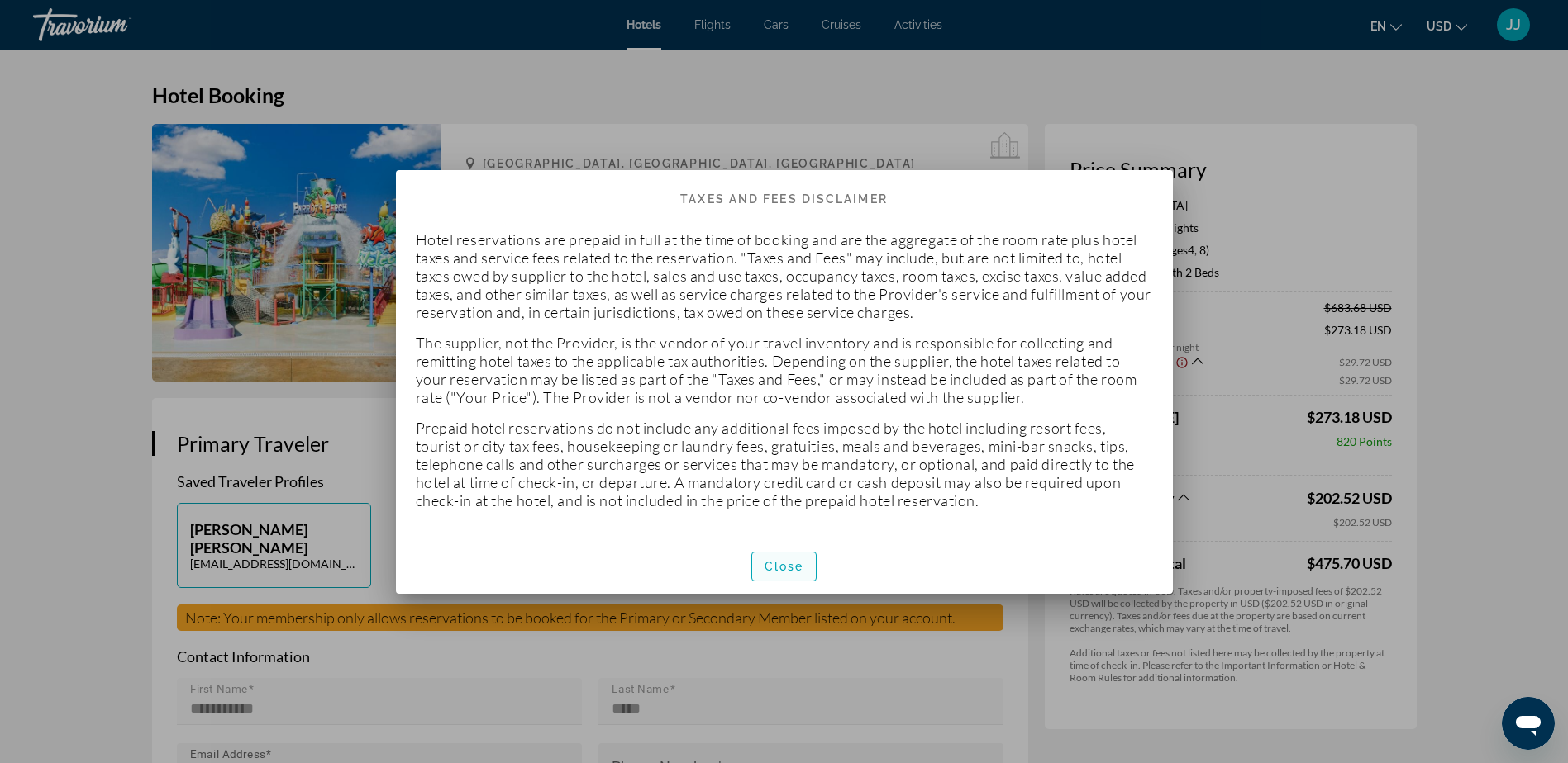
click at [771, 571] on span "Close" at bounding box center [784, 567] width 40 height 14
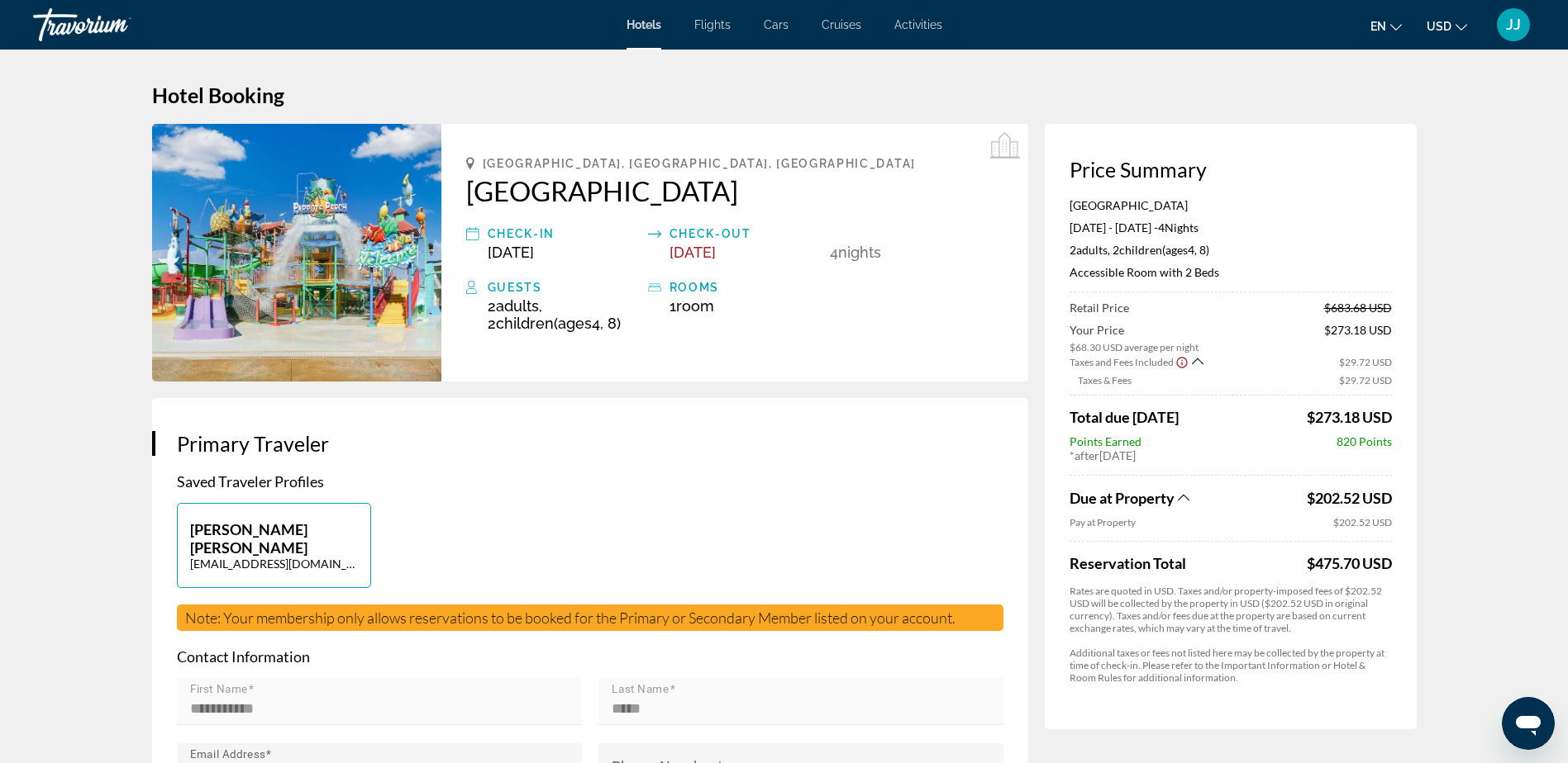
click at [1197, 358] on icon "Show Taxes and Fees breakdown" at bounding box center [1197, 361] width 12 height 14
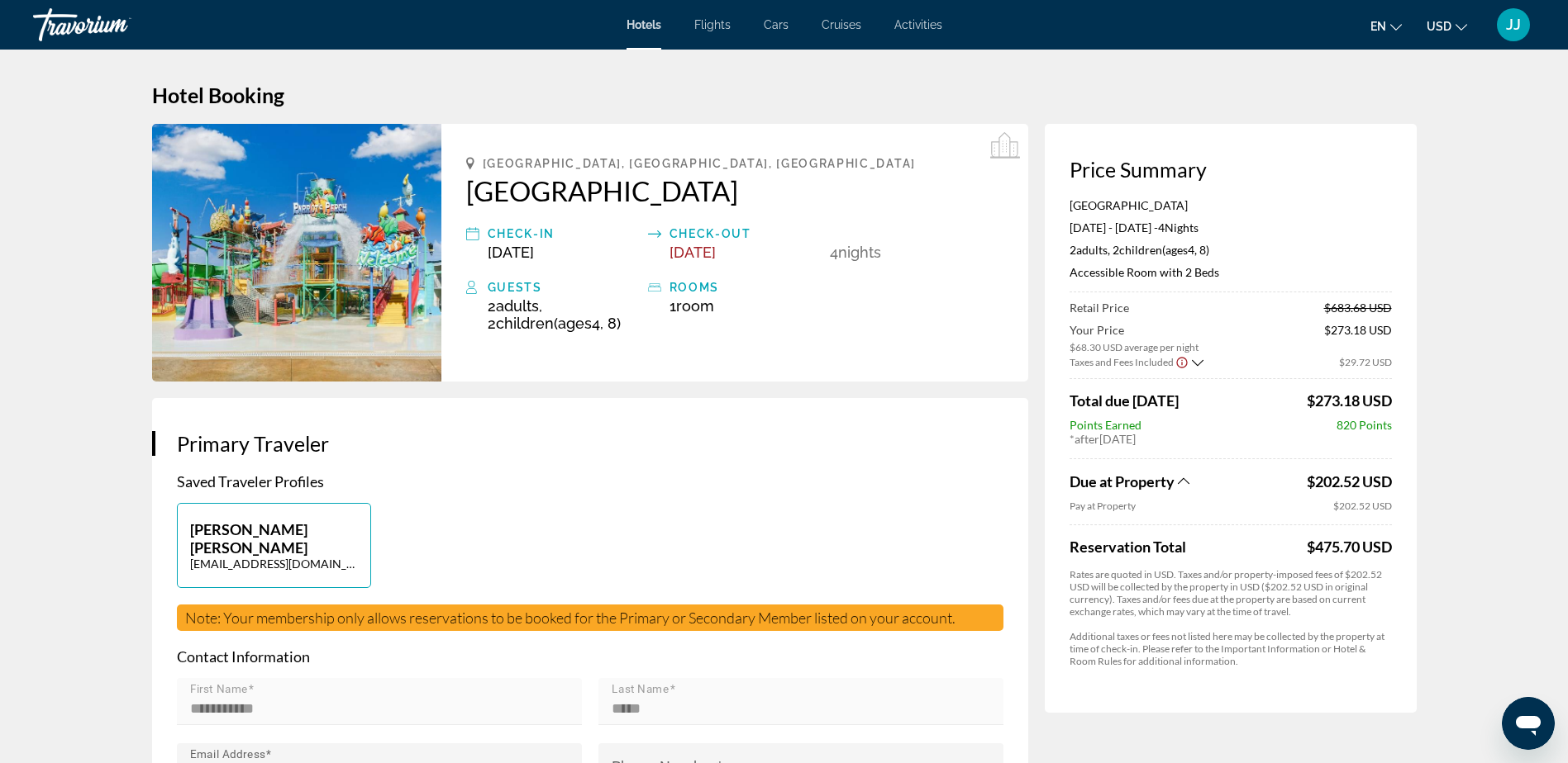
click at [1192, 356] on icon "Show Taxes and Fees breakdown" at bounding box center [1197, 363] width 12 height 14
